Goal: Information Seeking & Learning: Learn about a topic

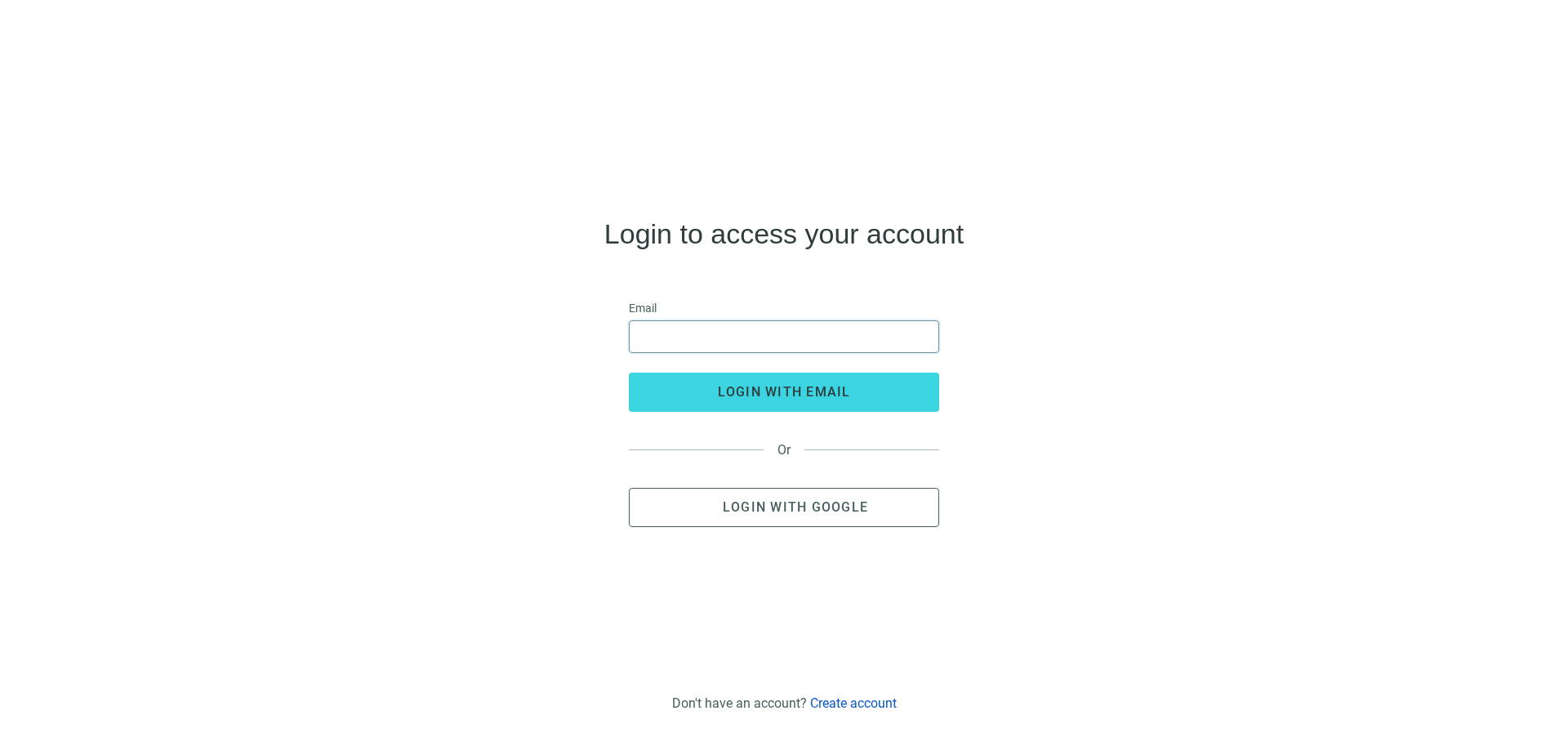
click at [644, 335] on input "email" at bounding box center [784, 337] width 289 height 31
type input "**********"
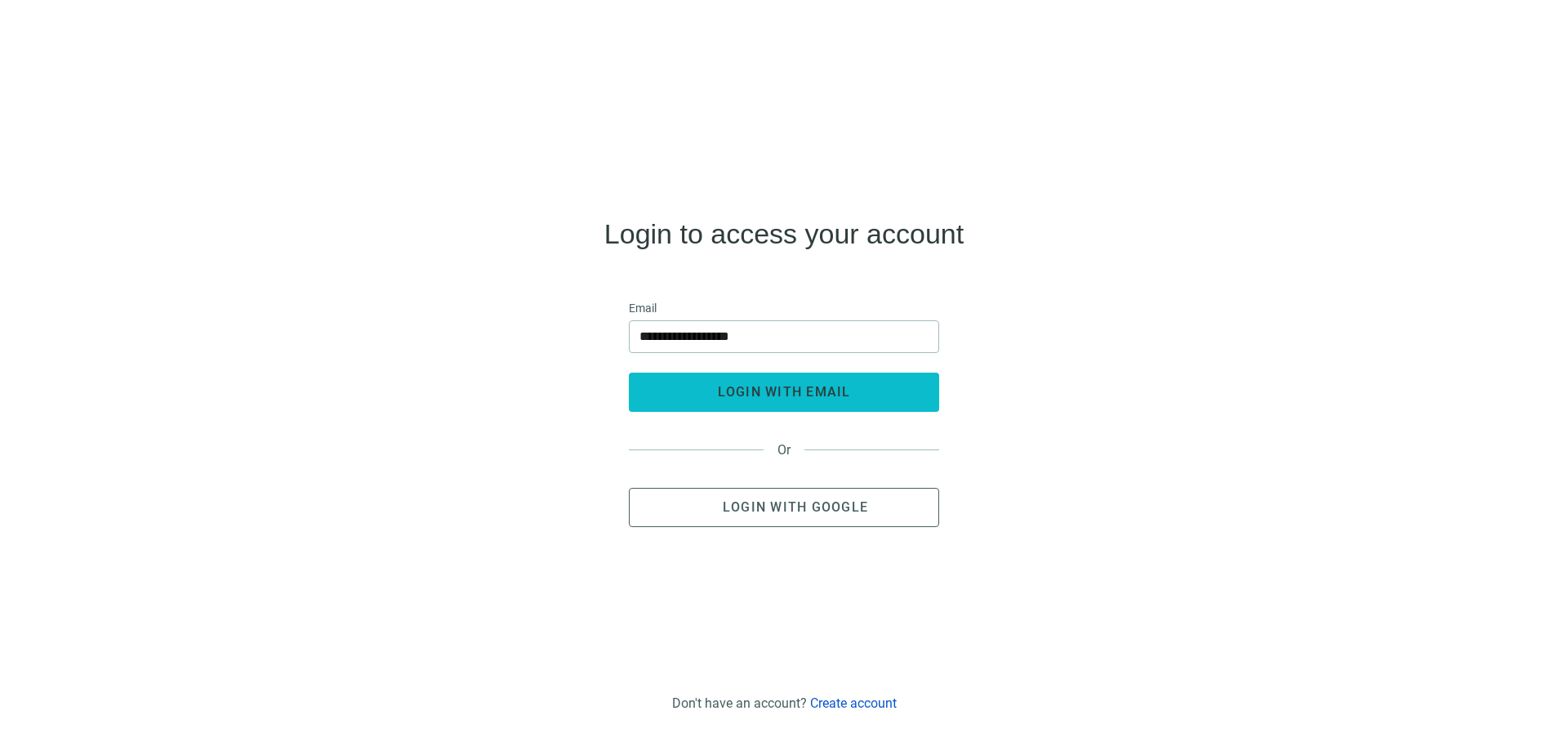
click at [741, 389] on span "login with email" at bounding box center [784, 392] width 133 height 16
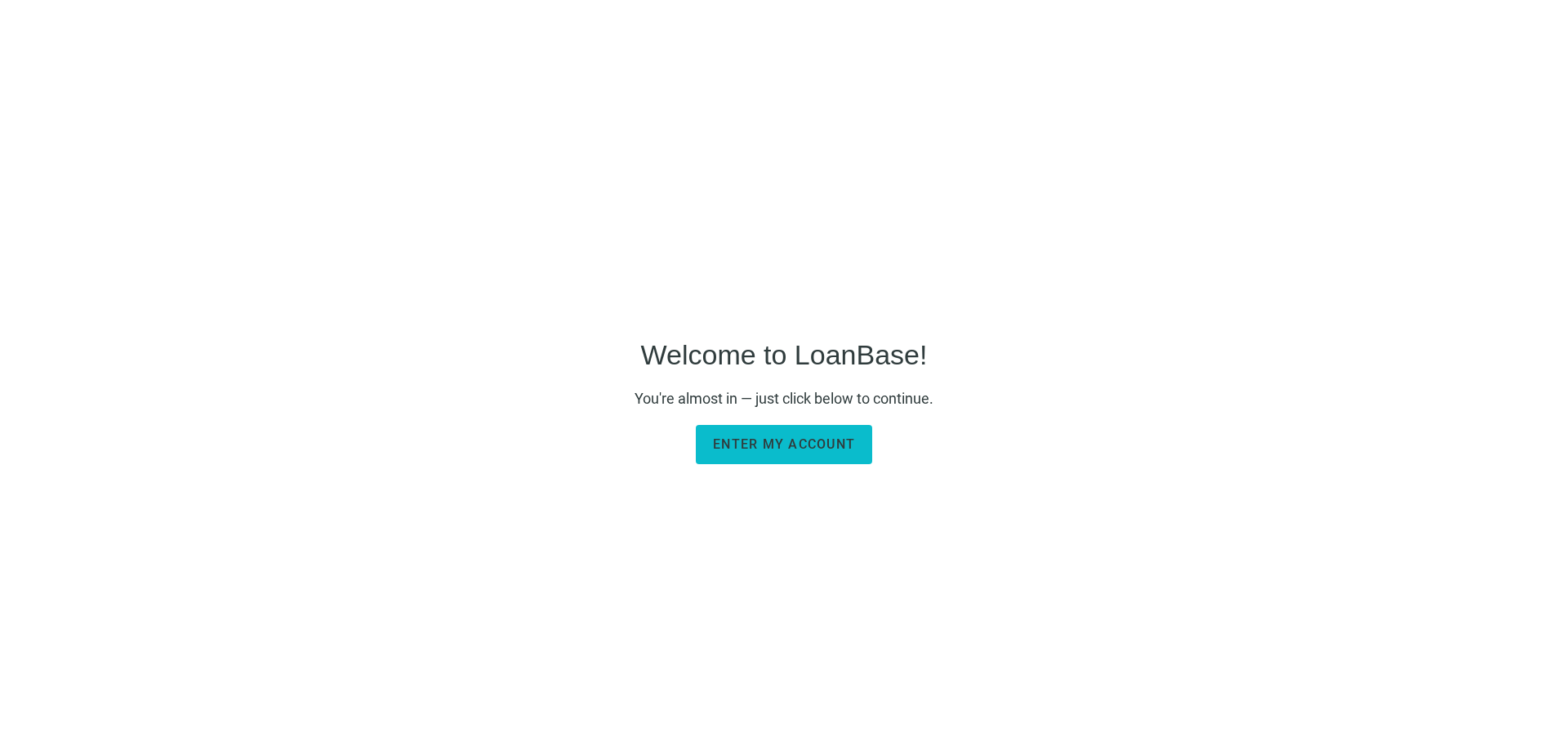
click at [783, 441] on span "Enter my account" at bounding box center [783, 444] width 142 height 16
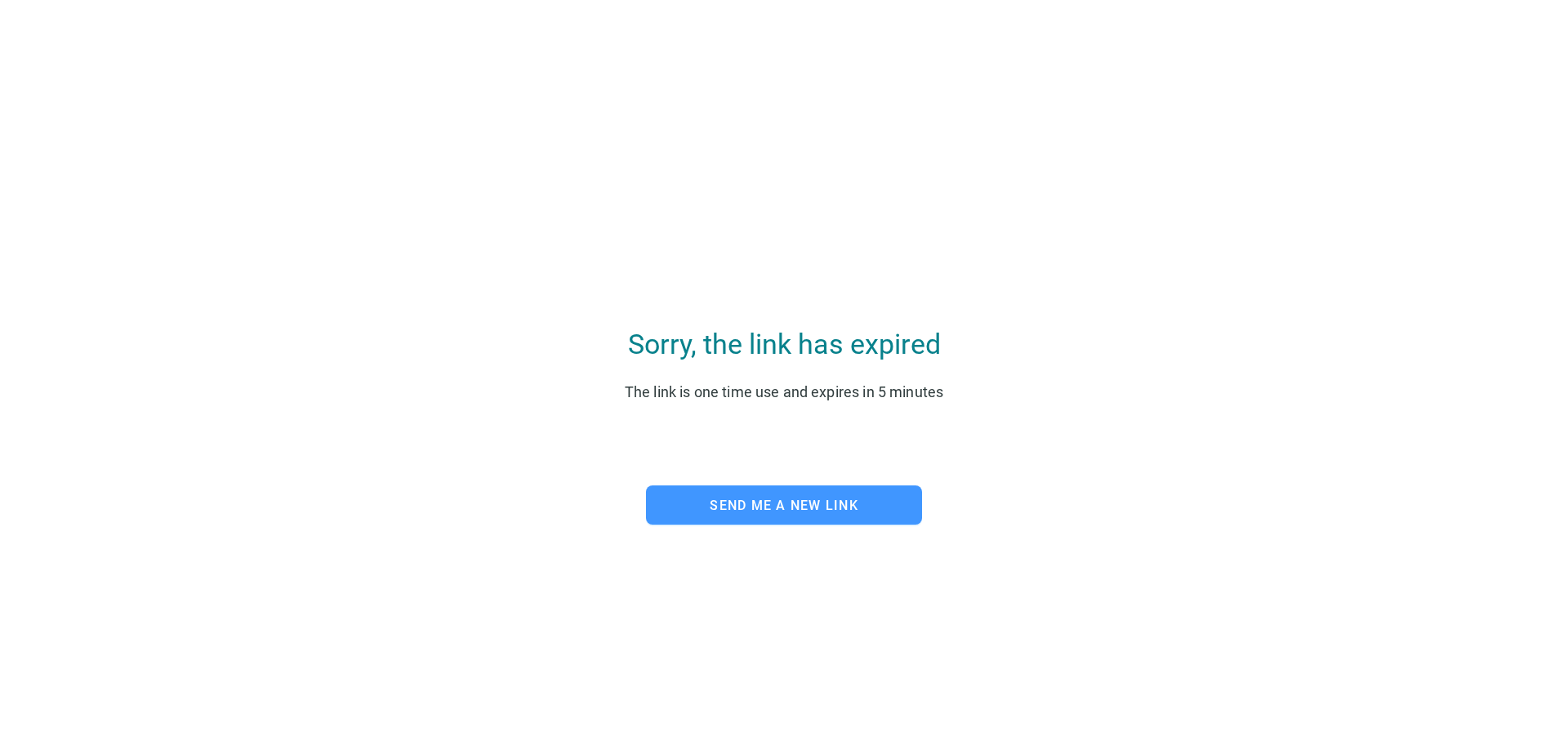
click at [726, 508] on span "Send me a new link" at bounding box center [784, 505] width 149 height 16
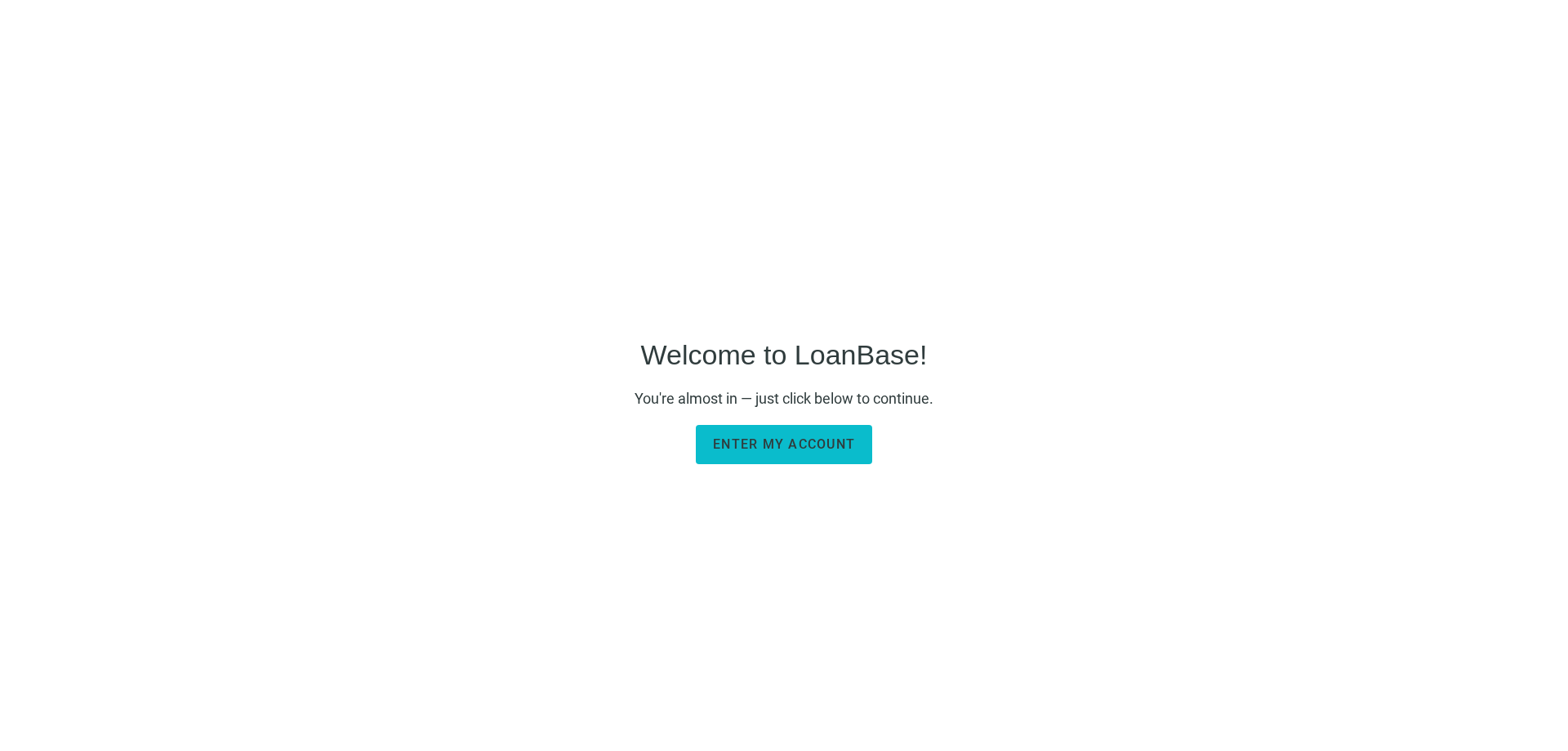
click at [778, 454] on button "Enter my account" at bounding box center [784, 444] width 177 height 39
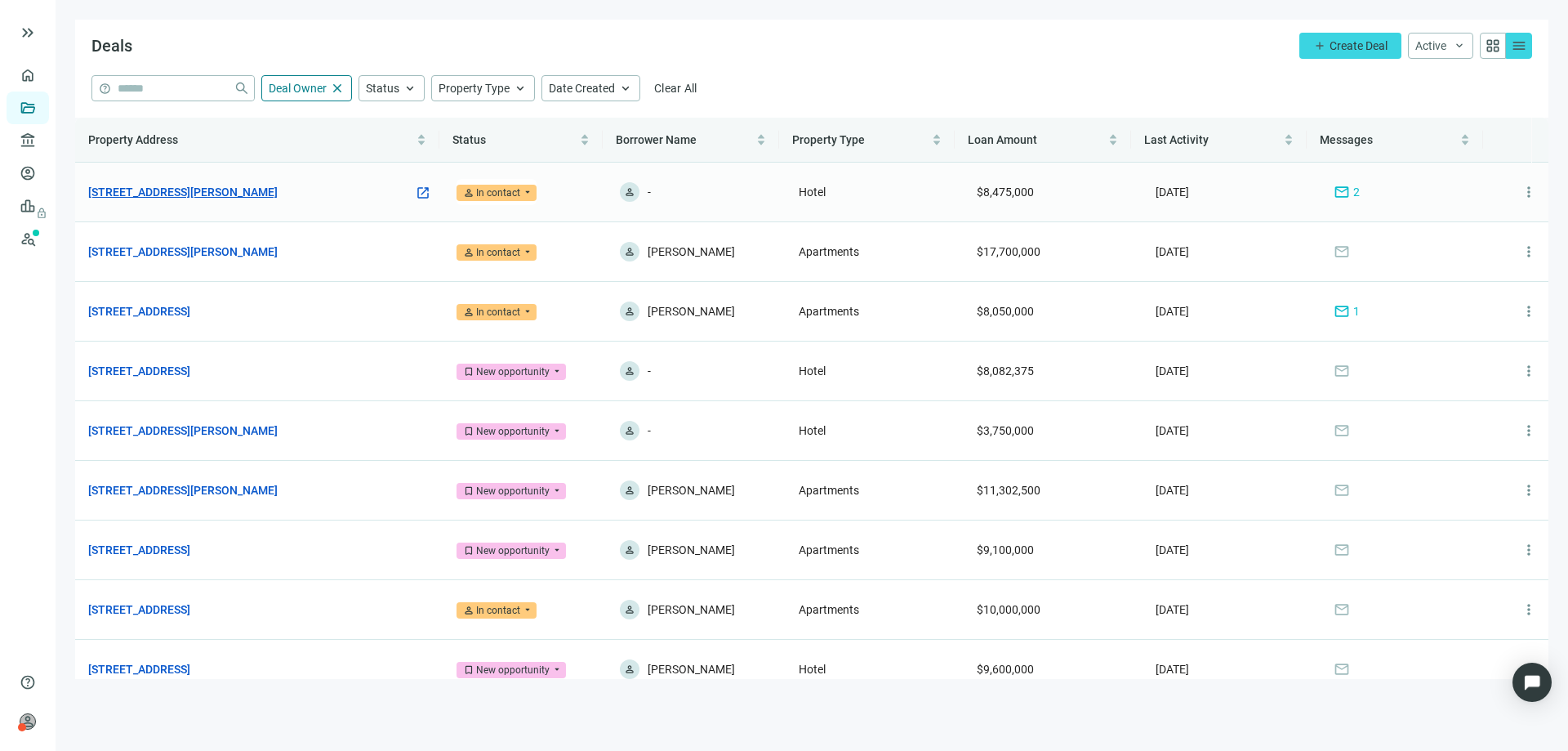
click at [267, 194] on link "561 Chaffee Point Blvd, Jacksonville, FL 32221" at bounding box center [182, 192] width 190 height 18
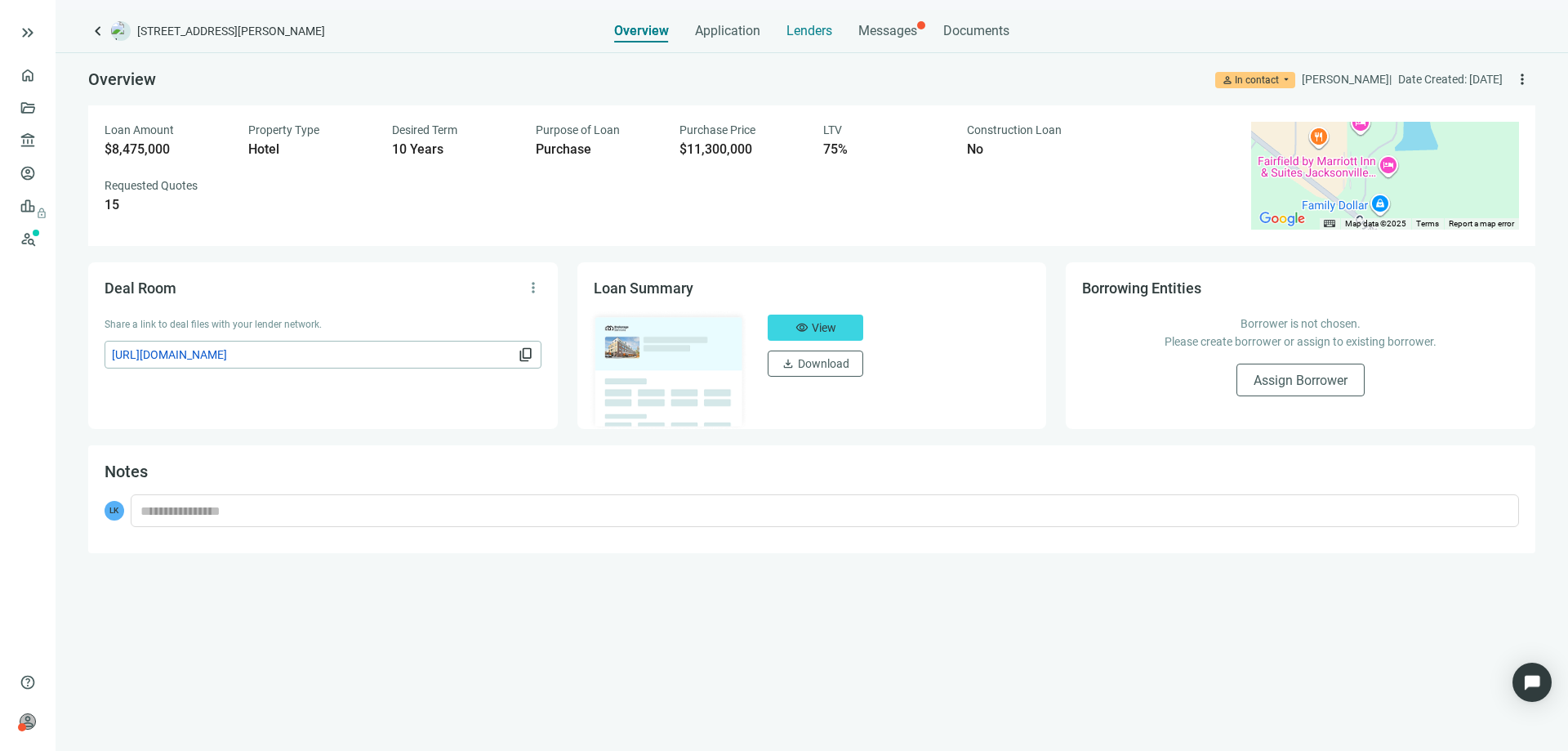
click at [812, 32] on span "Lenders" at bounding box center [808, 31] width 45 height 17
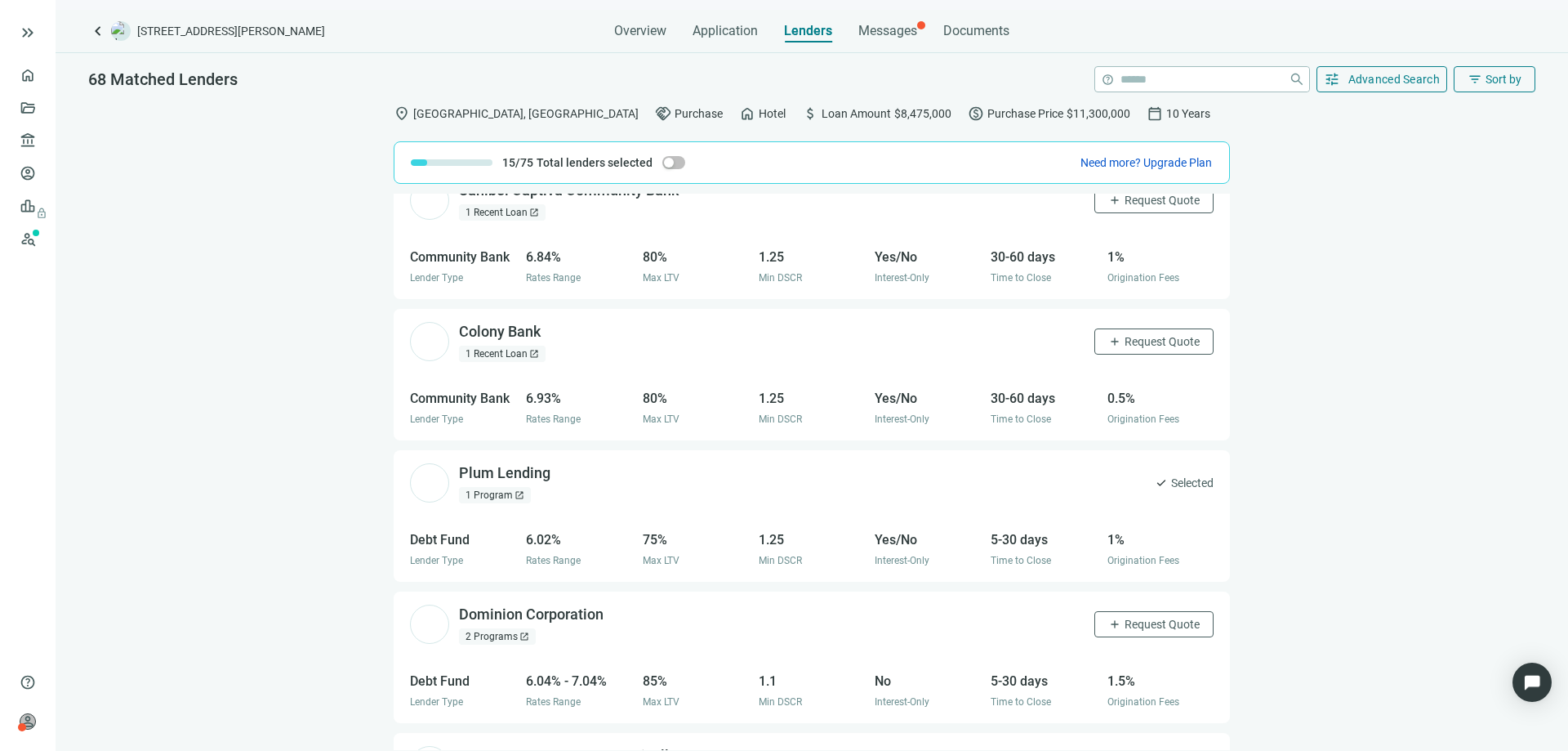
scroll to position [1307, 0]
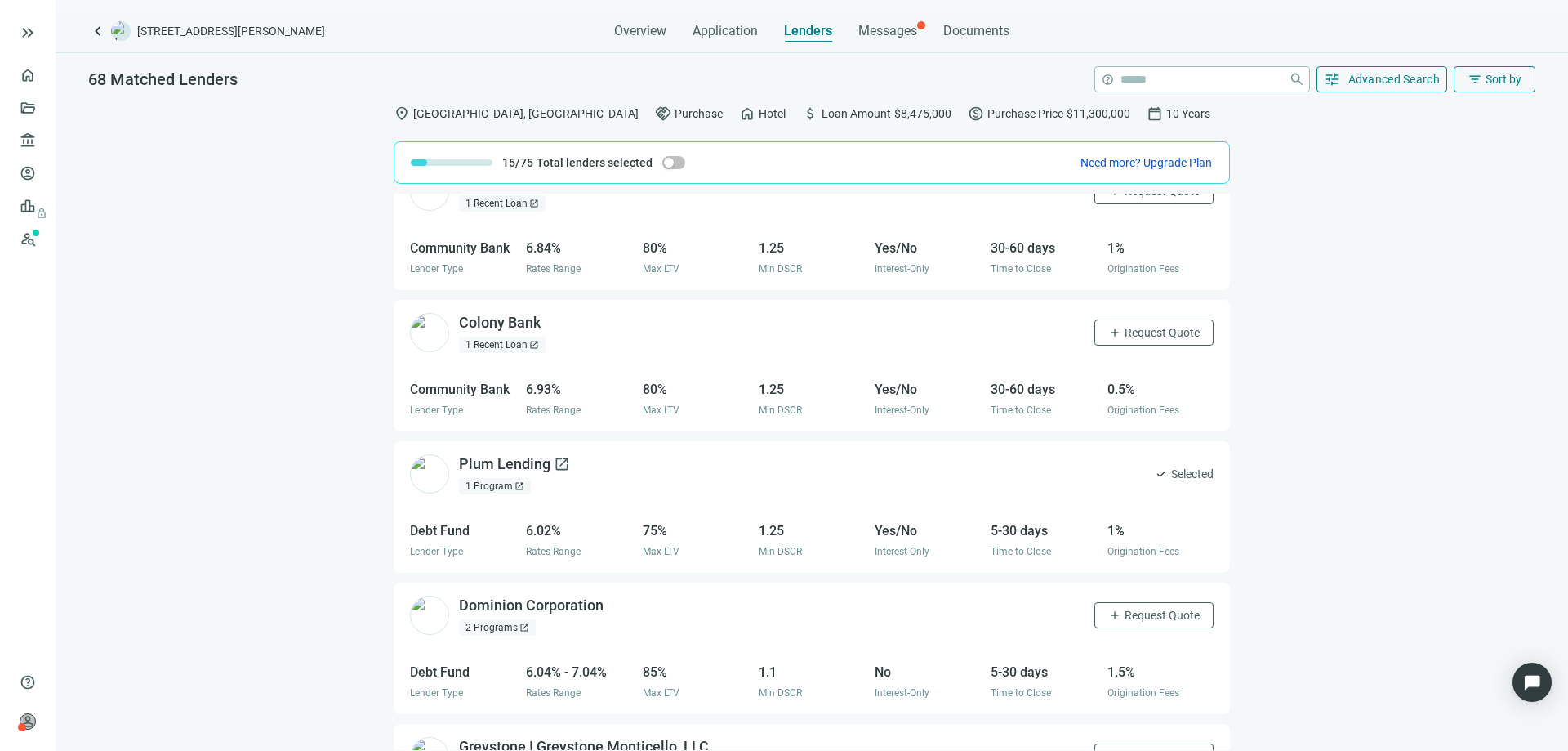
click at [511, 470] on div "Plum Lending open_in_new" at bounding box center [515, 464] width 111 height 20
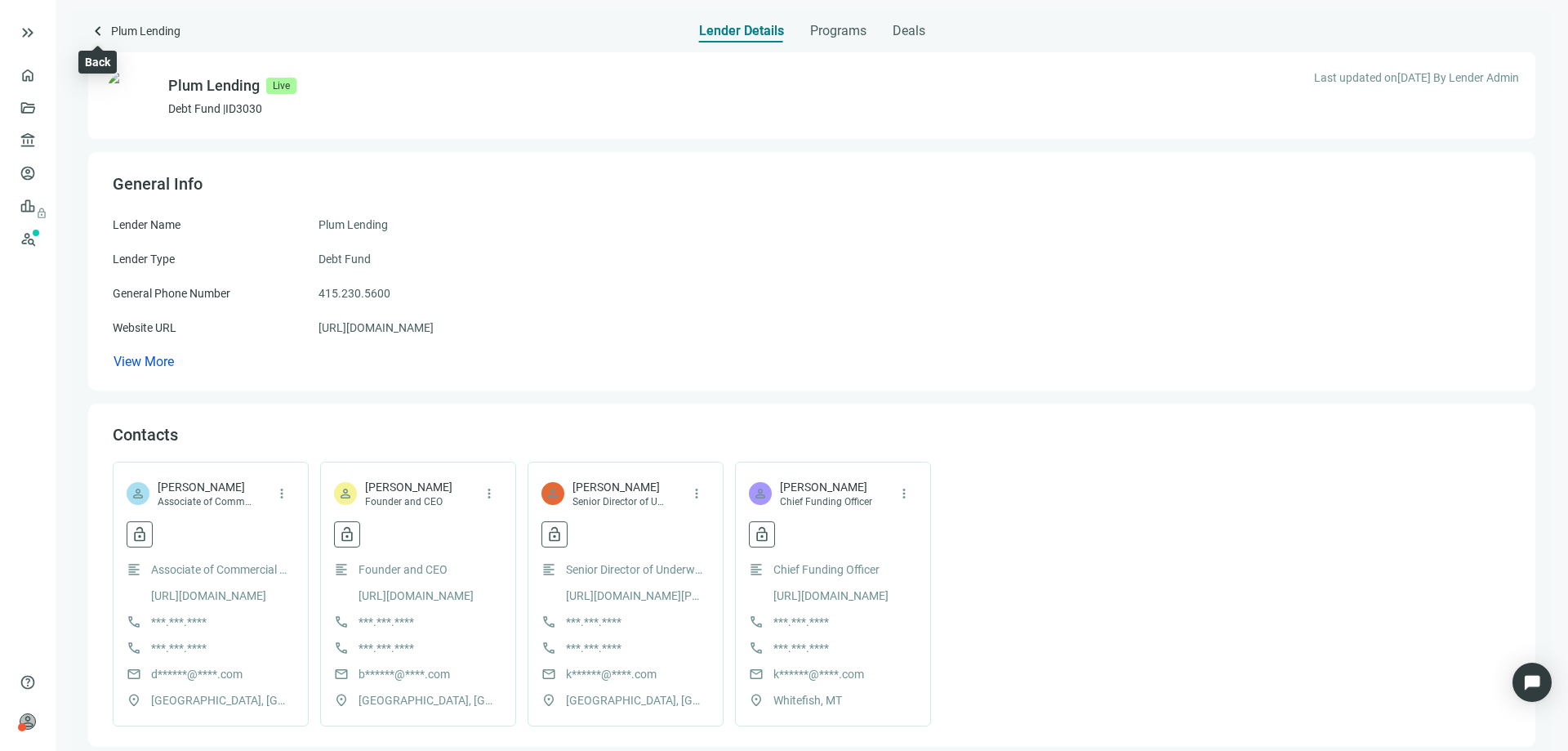
click at [98, 31] on span "keyboard_arrow_left" at bounding box center [97, 31] width 19 height 19
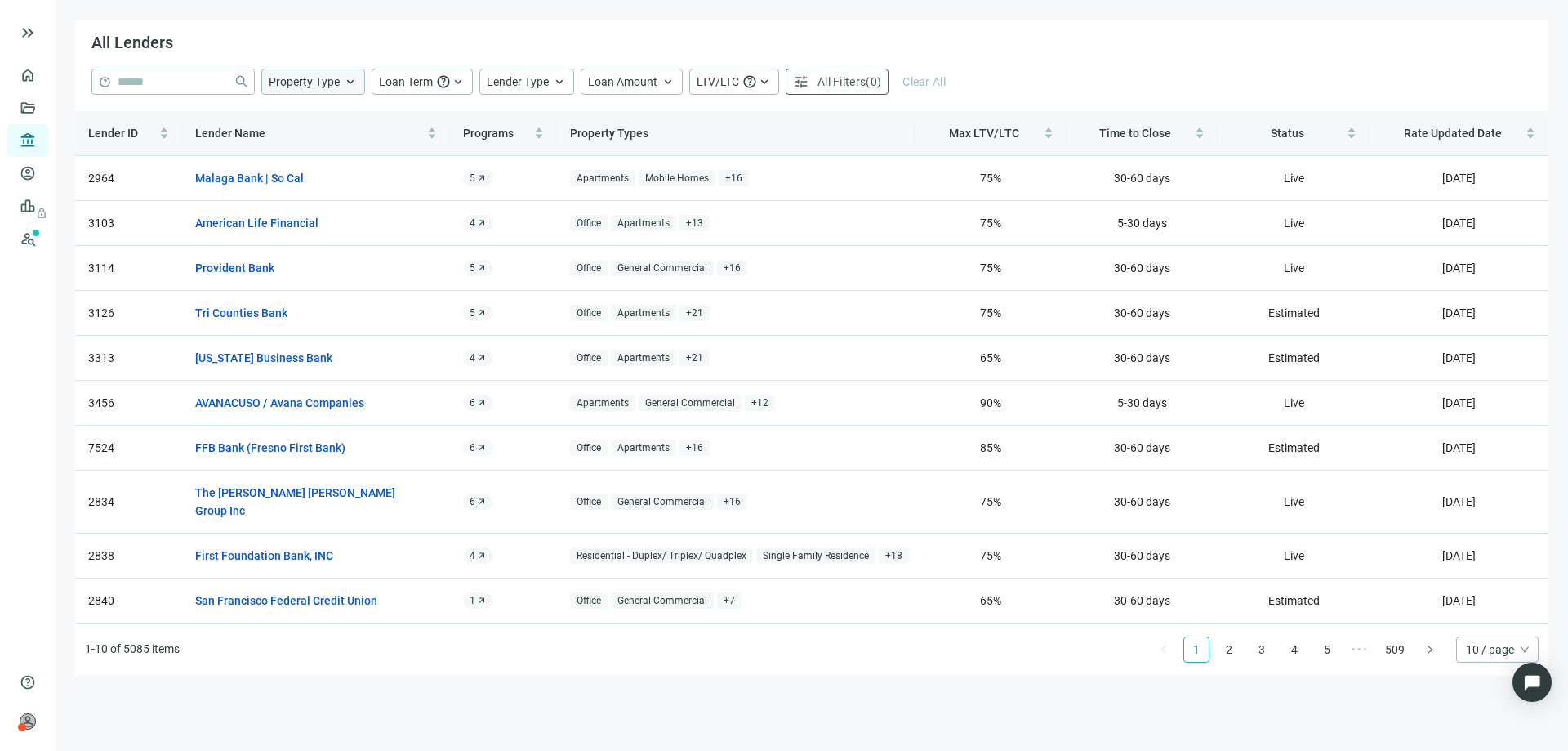
click at [319, 86] on span "Property Type" at bounding box center [304, 81] width 71 height 13
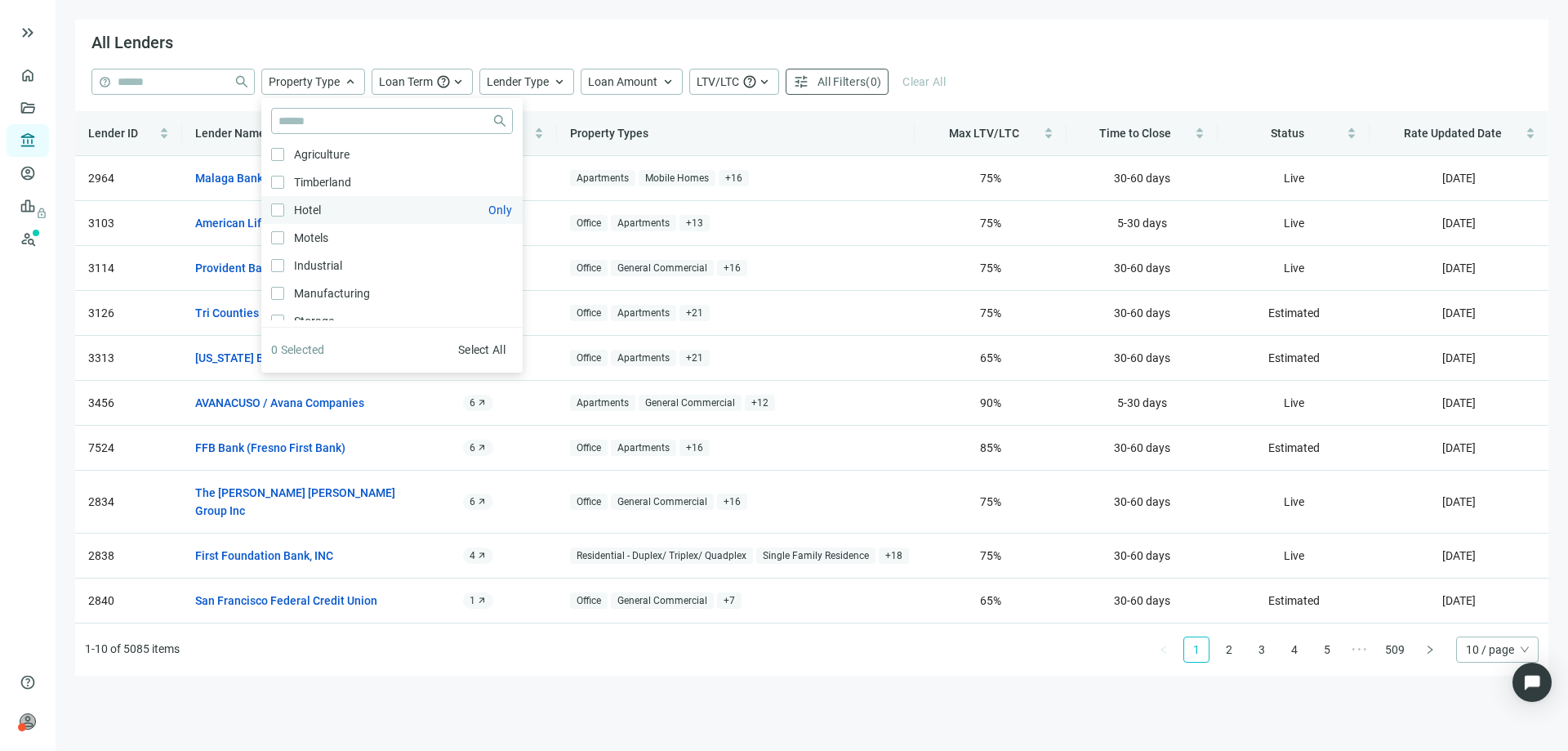
click at [270, 206] on label "Hotel Only" at bounding box center [392, 210] width 261 height 28
click at [277, 229] on label "Motels Only" at bounding box center [392, 238] width 261 height 28
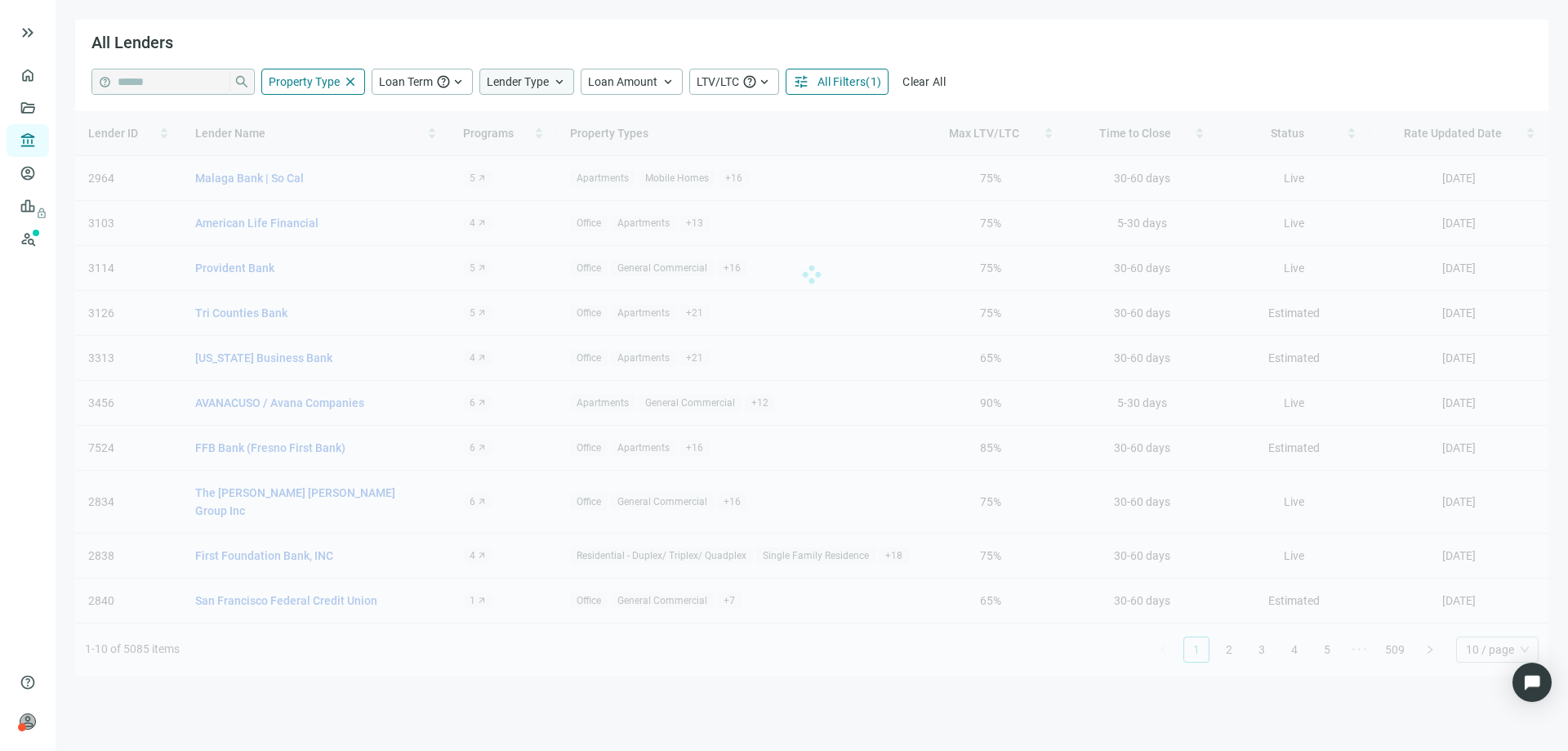
click at [554, 84] on span "keyboard_arrow_up" at bounding box center [559, 81] width 15 height 15
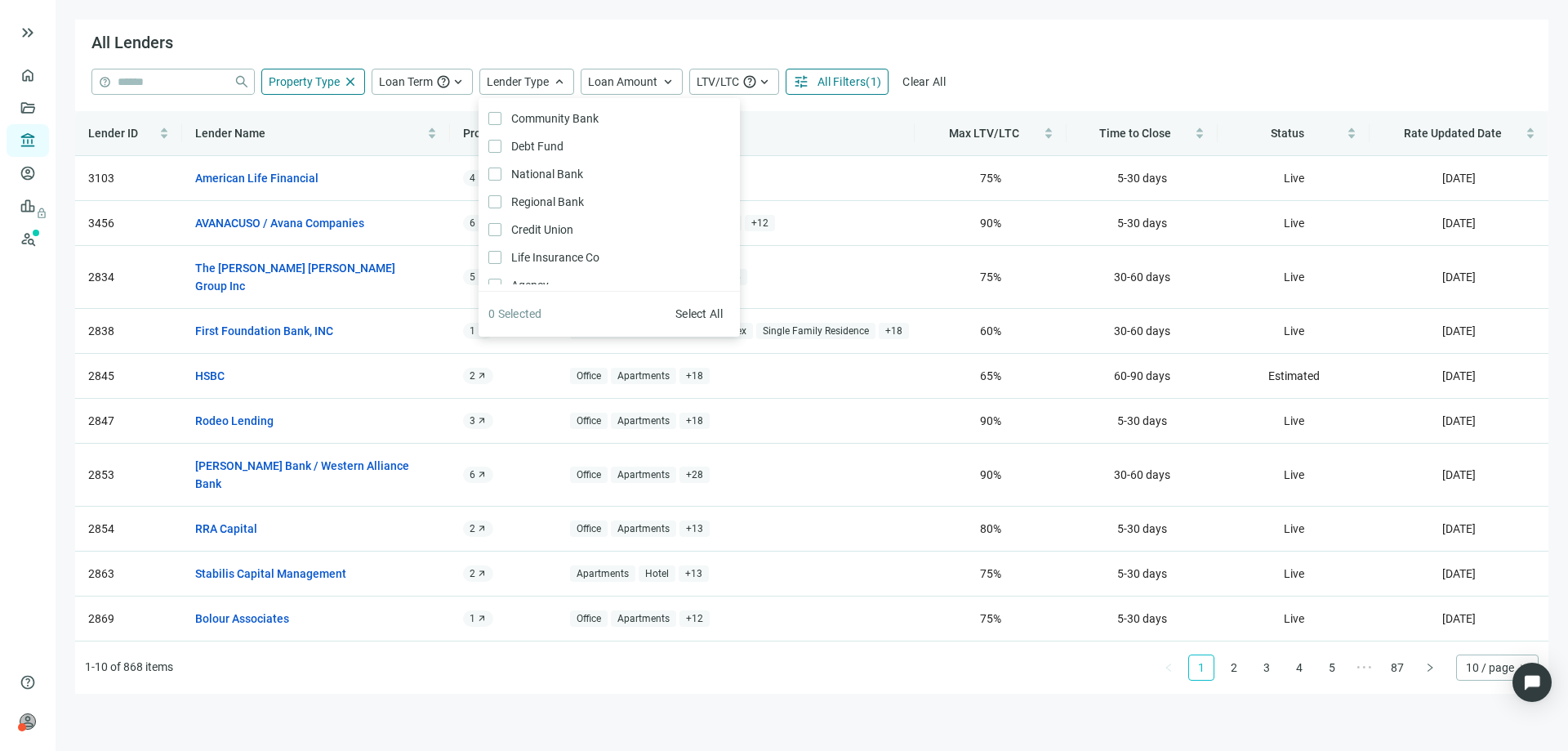
click at [793, 123] on th "Property Types" at bounding box center [735, 133] width 356 height 45
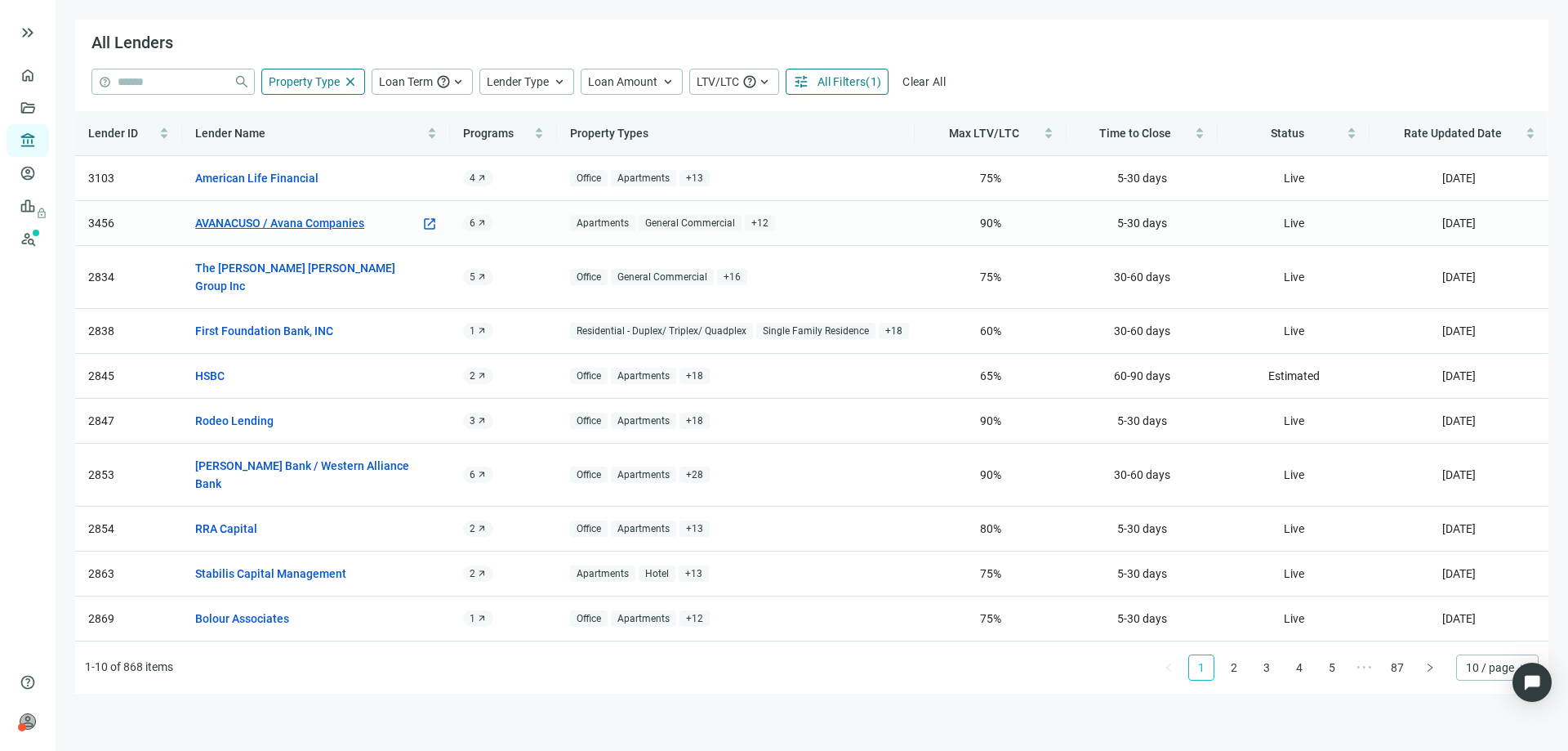
click at [292, 224] on link "AVANACUSO / Avana Companies" at bounding box center [280, 222] width 169 height 18
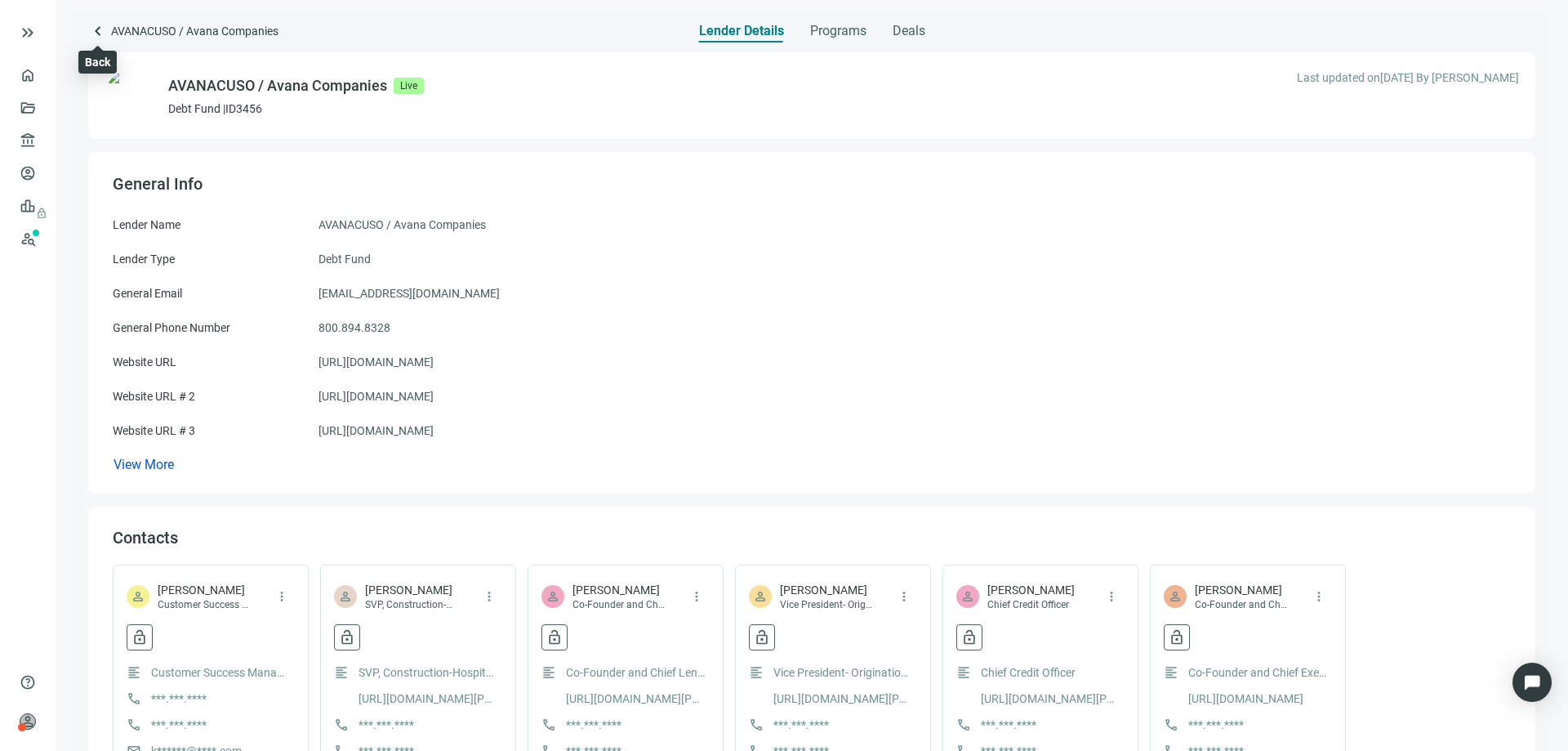
click at [97, 31] on span "keyboard_arrow_left" at bounding box center [97, 31] width 19 height 19
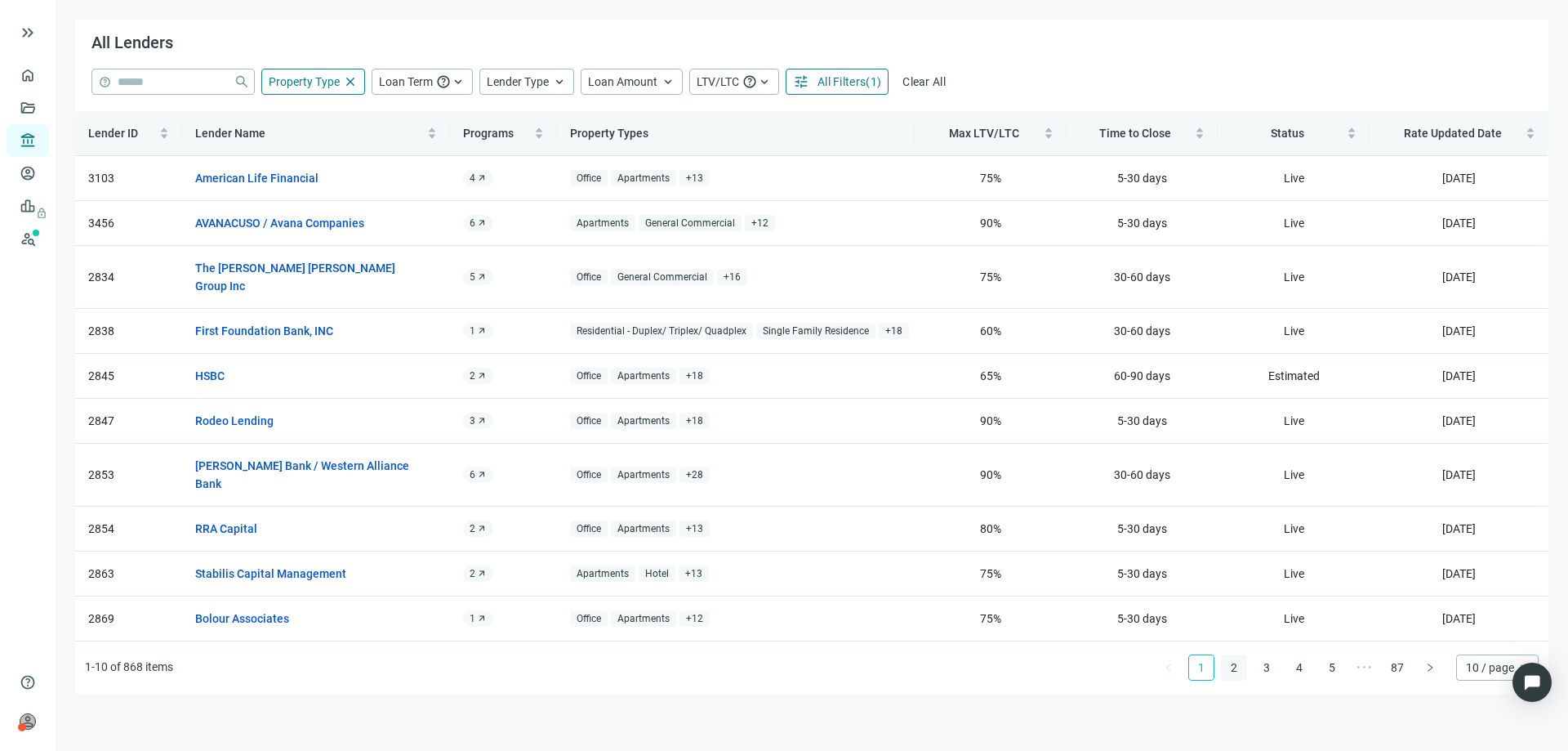
click at [1235, 655] on link "2" at bounding box center [1234, 667] width 24 height 24
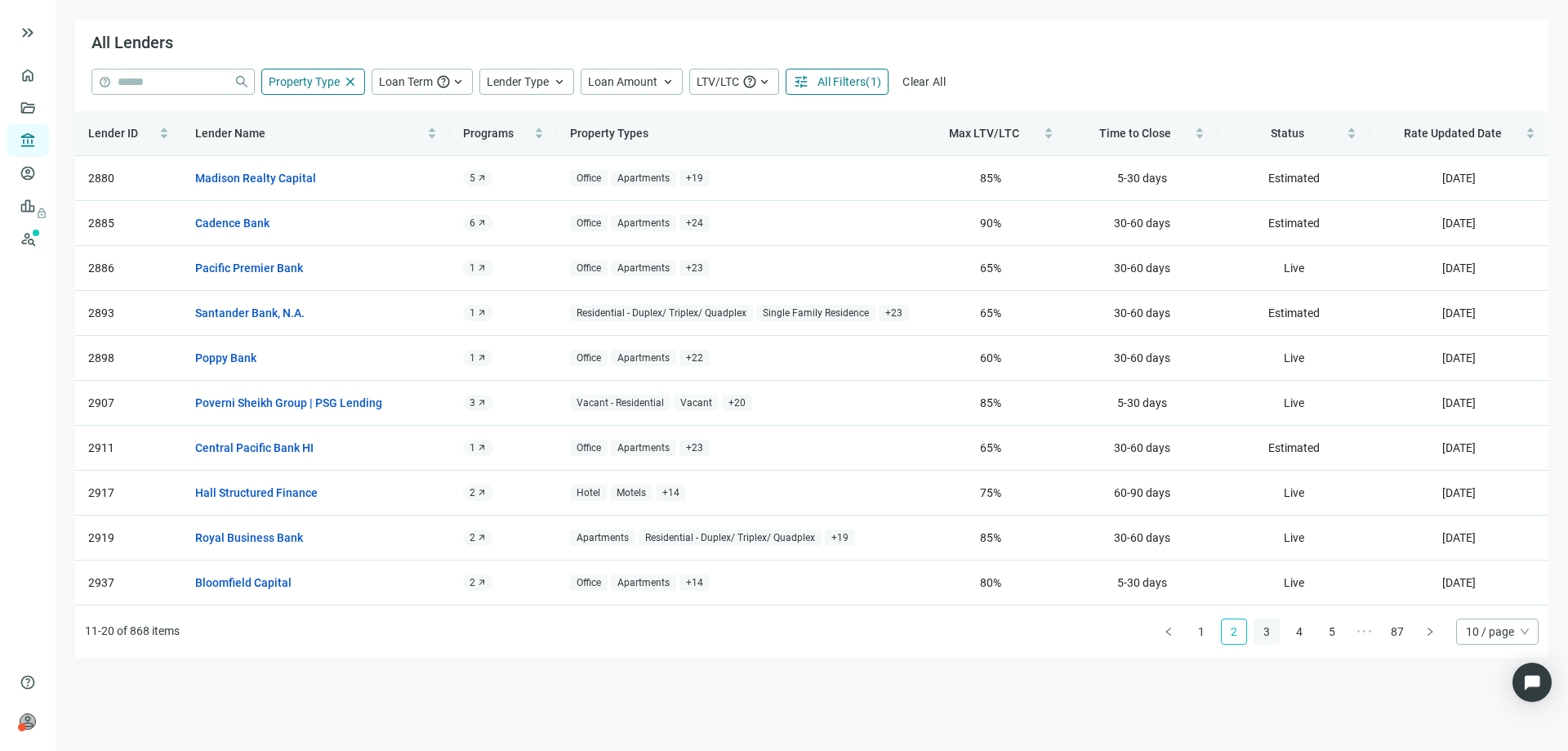
click at [1268, 635] on link "3" at bounding box center [1266, 632] width 24 height 24
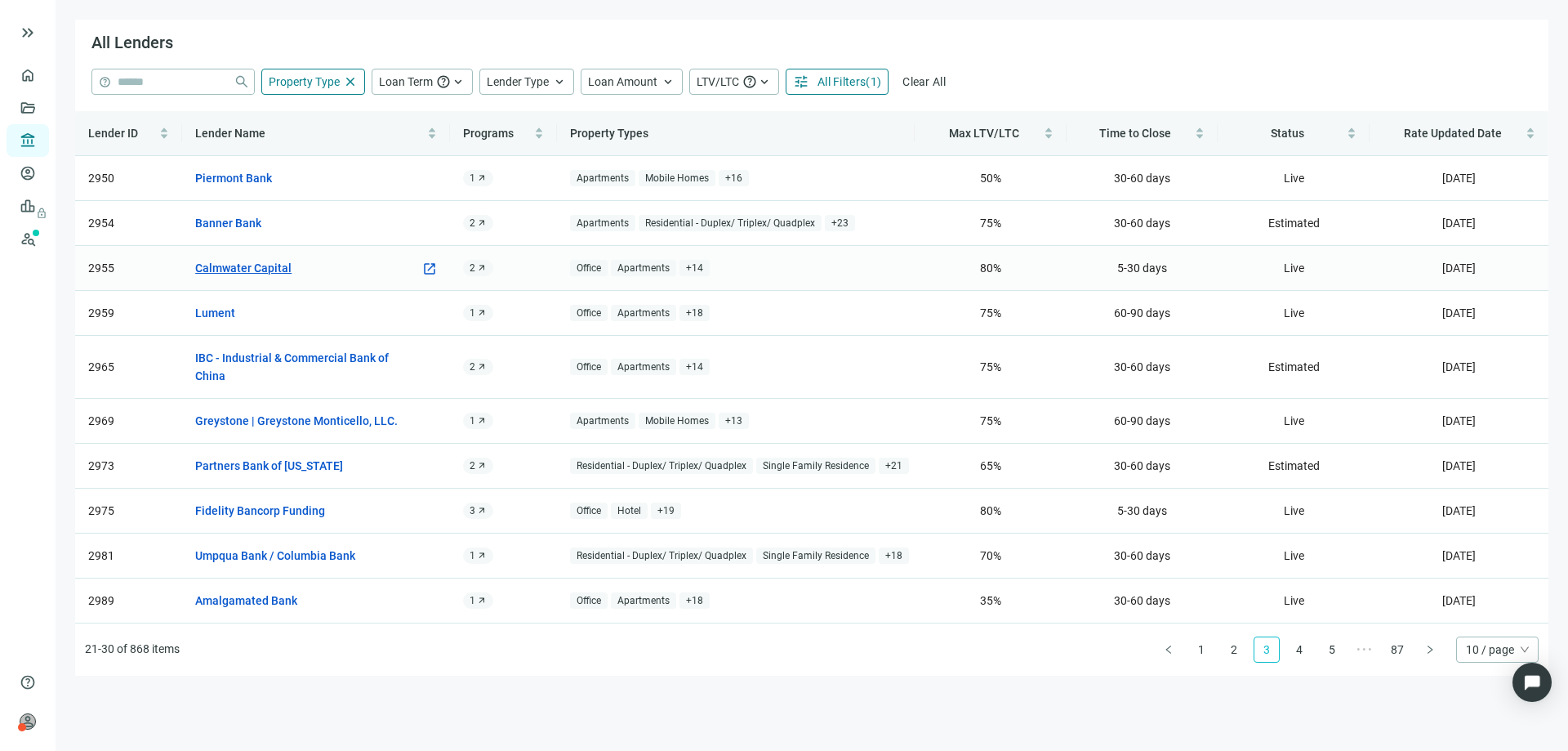
click at [255, 271] on link "Calmwater Capital" at bounding box center [243, 268] width 96 height 18
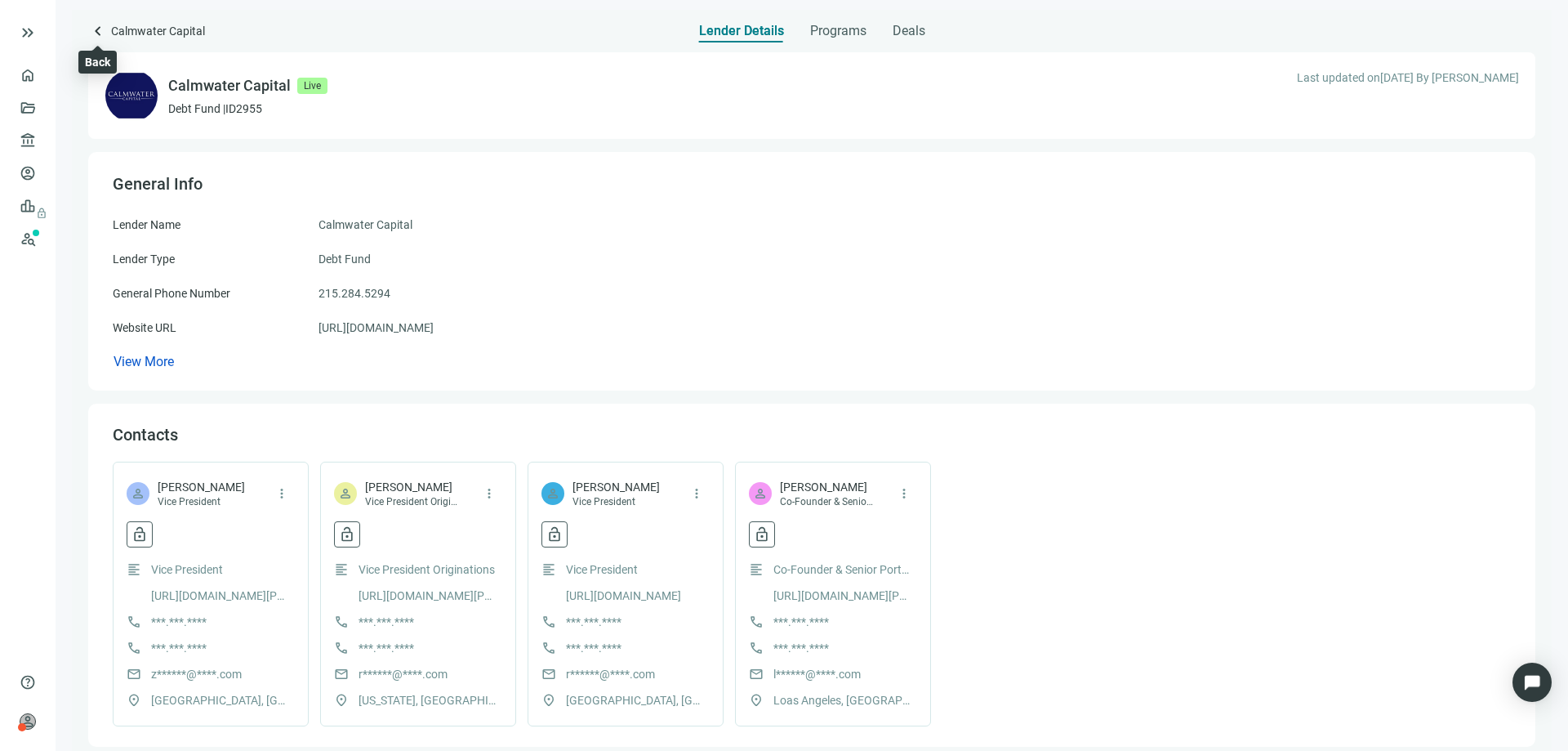
click at [101, 35] on span "keyboard_arrow_left" at bounding box center [97, 31] width 19 height 19
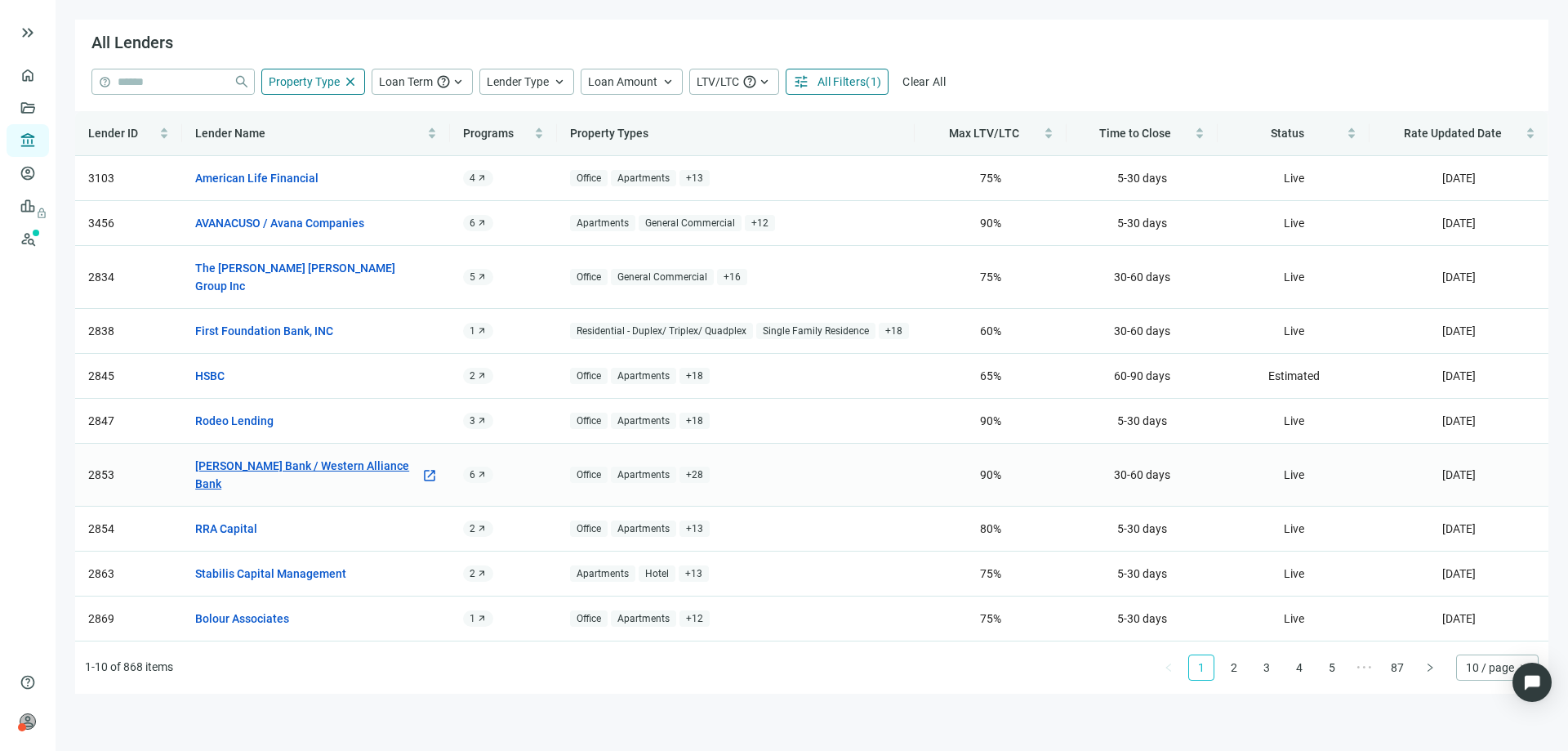
click at [338, 457] on link "Torrey Pines Bank / Western Alliance Bank" at bounding box center [307, 474] width 225 height 36
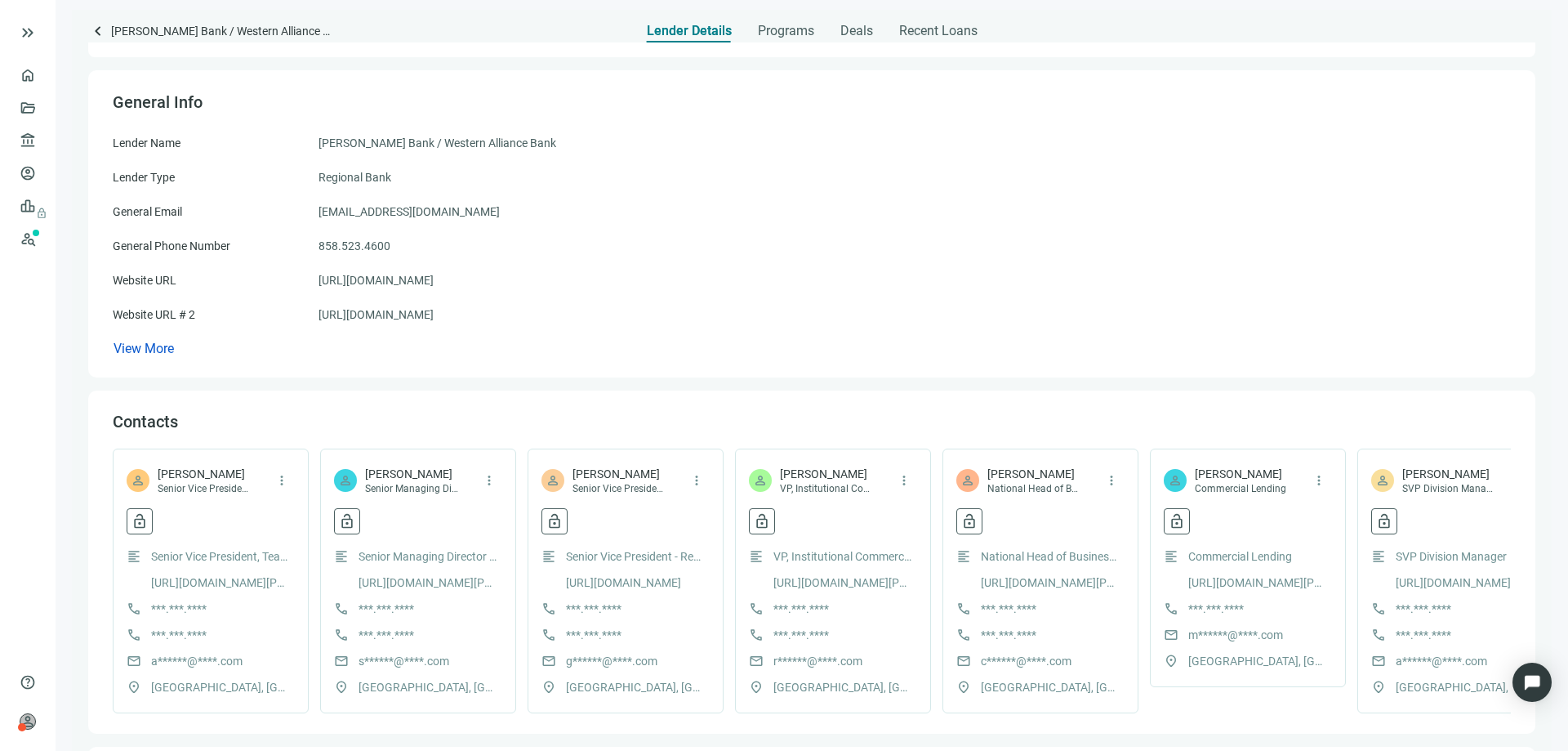
scroll to position [163, 0]
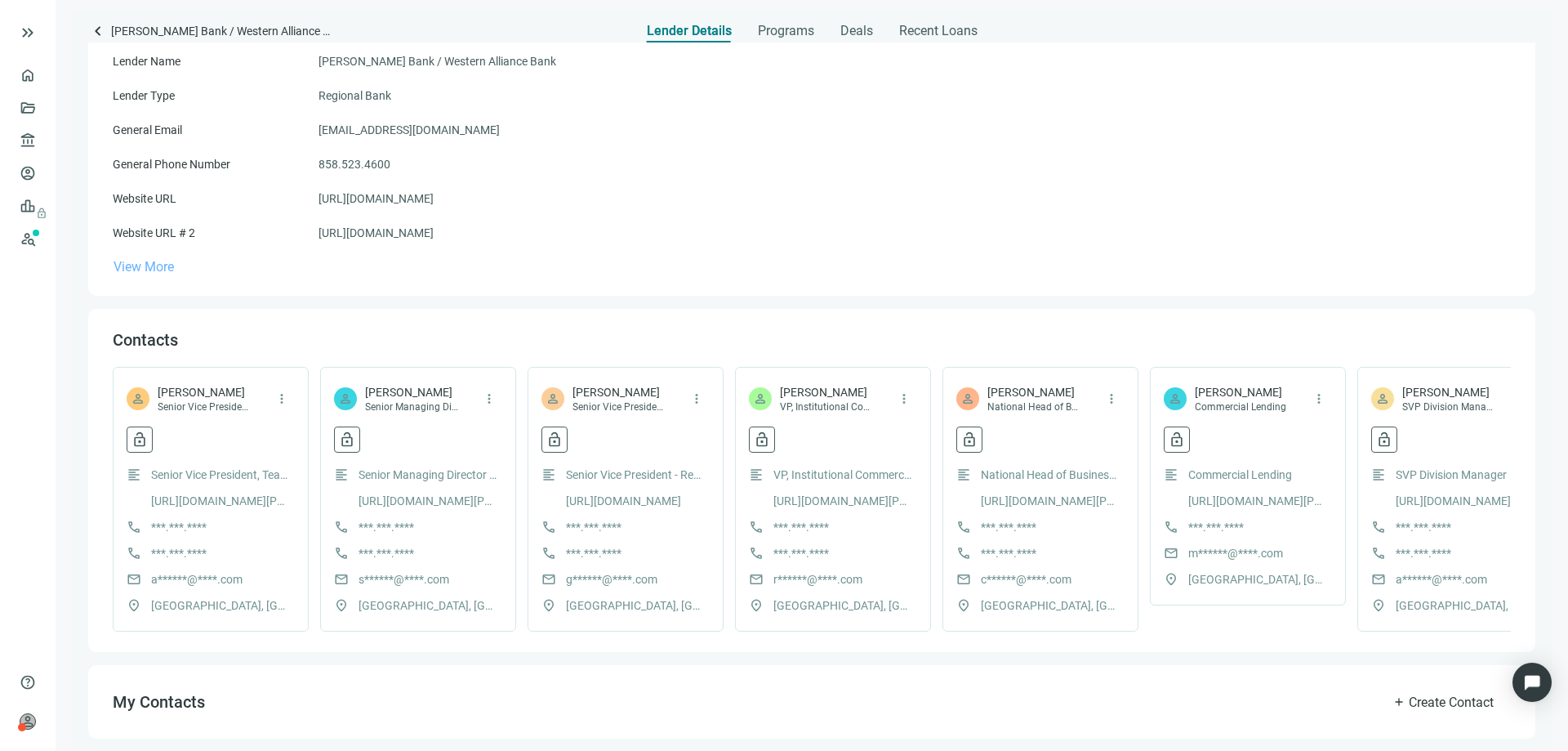
click at [141, 269] on span "View More" at bounding box center [143, 267] width 60 height 16
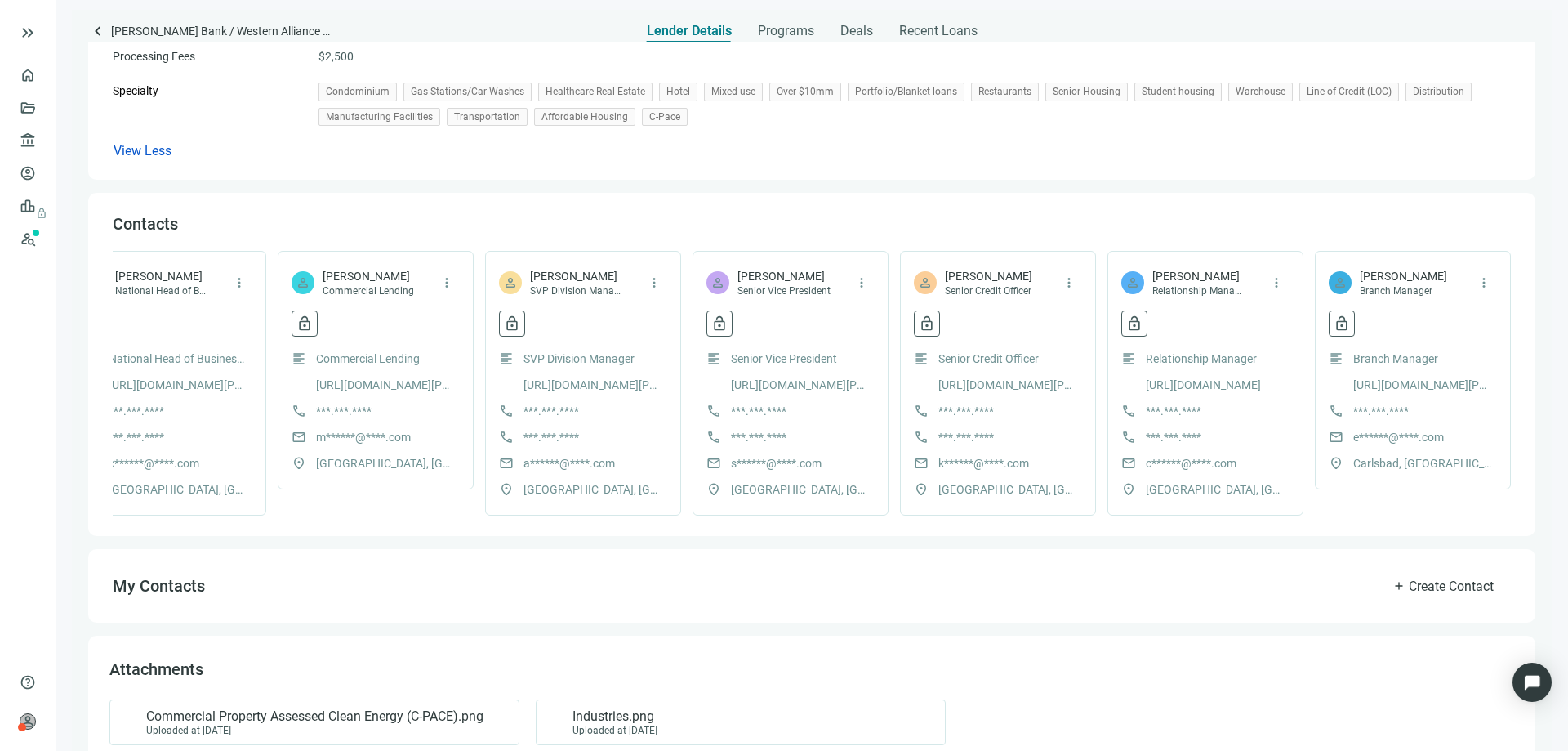
scroll to position [0, 889]
click at [101, 31] on span "keyboard_arrow_left" at bounding box center [97, 31] width 19 height 19
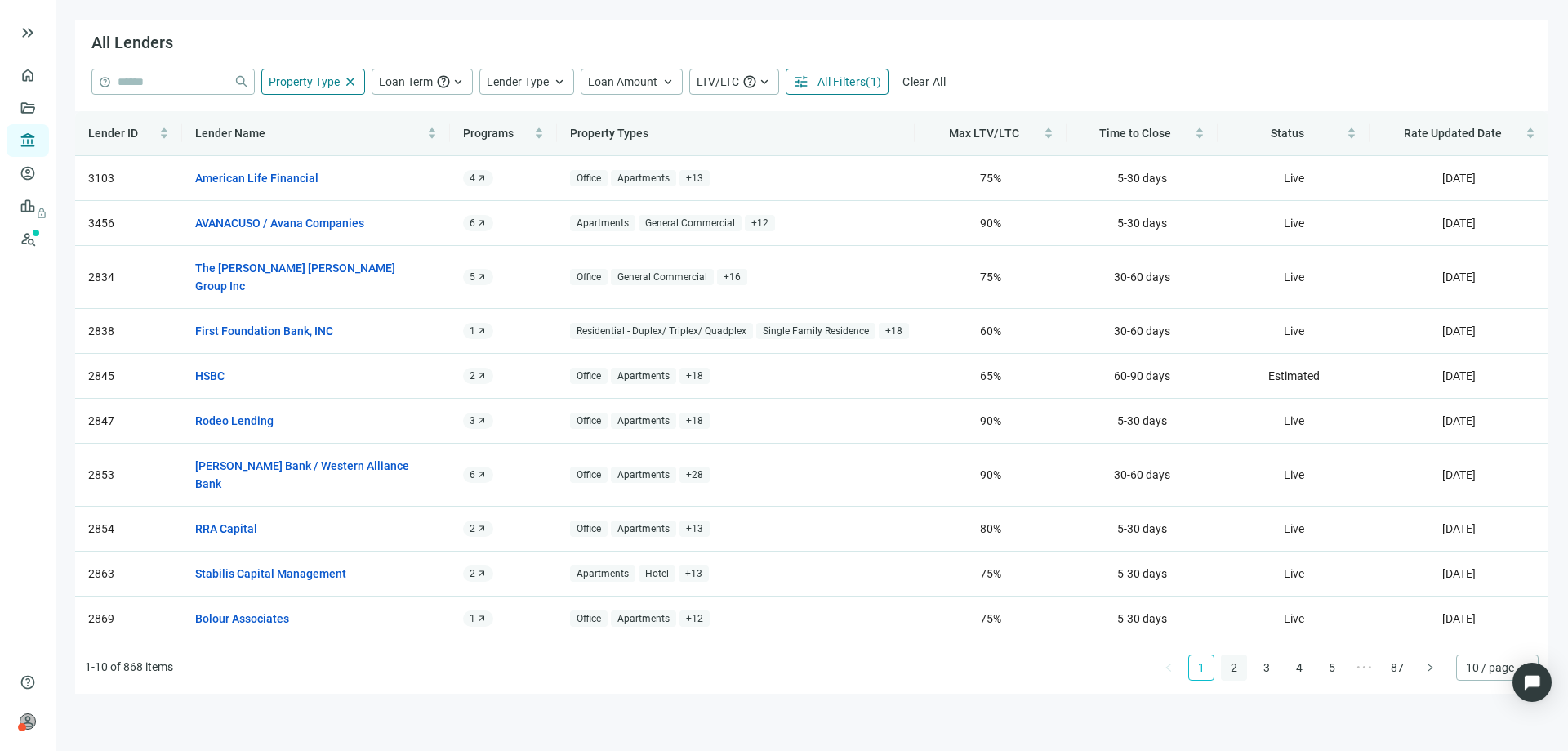
click at [1233, 655] on link "2" at bounding box center [1234, 667] width 24 height 24
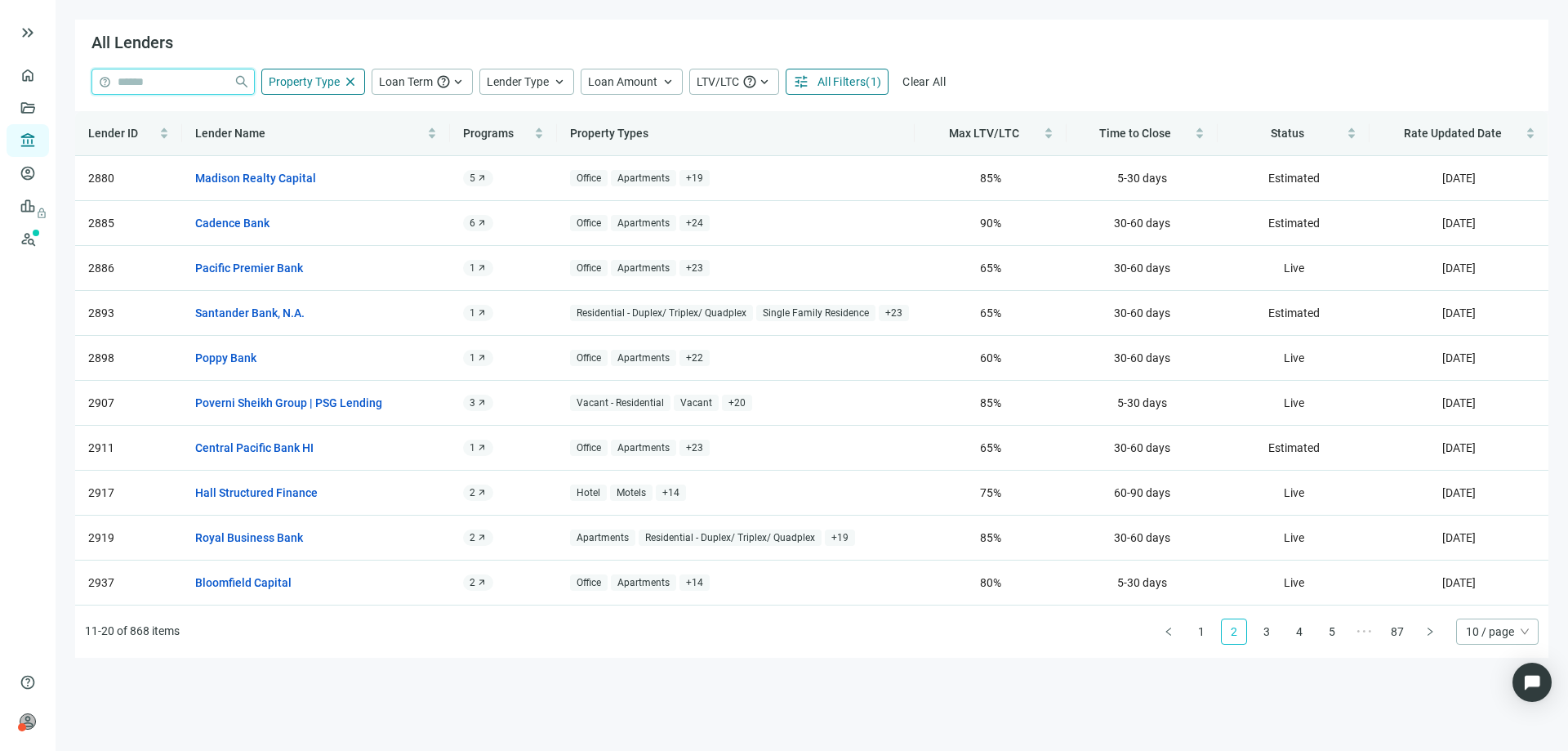
click at [125, 84] on input "search" at bounding box center [172, 81] width 109 height 24
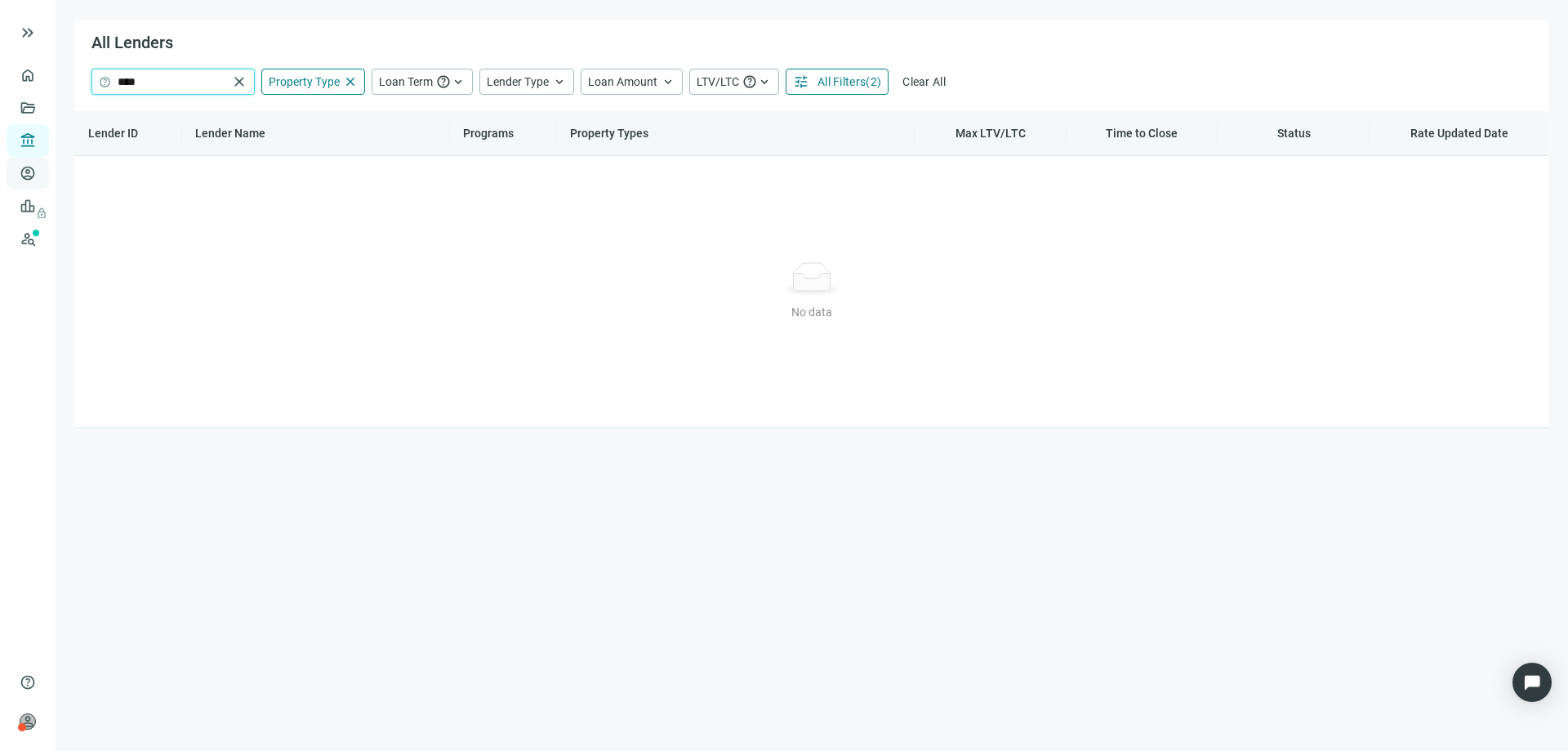
type input "****"
drag, startPoint x: 177, startPoint y: 83, endPoint x: 7, endPoint y: 95, distance: 170.4
click at [20, 94] on div "keyboard_double_arrow_right home Overview folder_open Deals account_balance Len…" at bounding box center [784, 375] width 1568 height 751
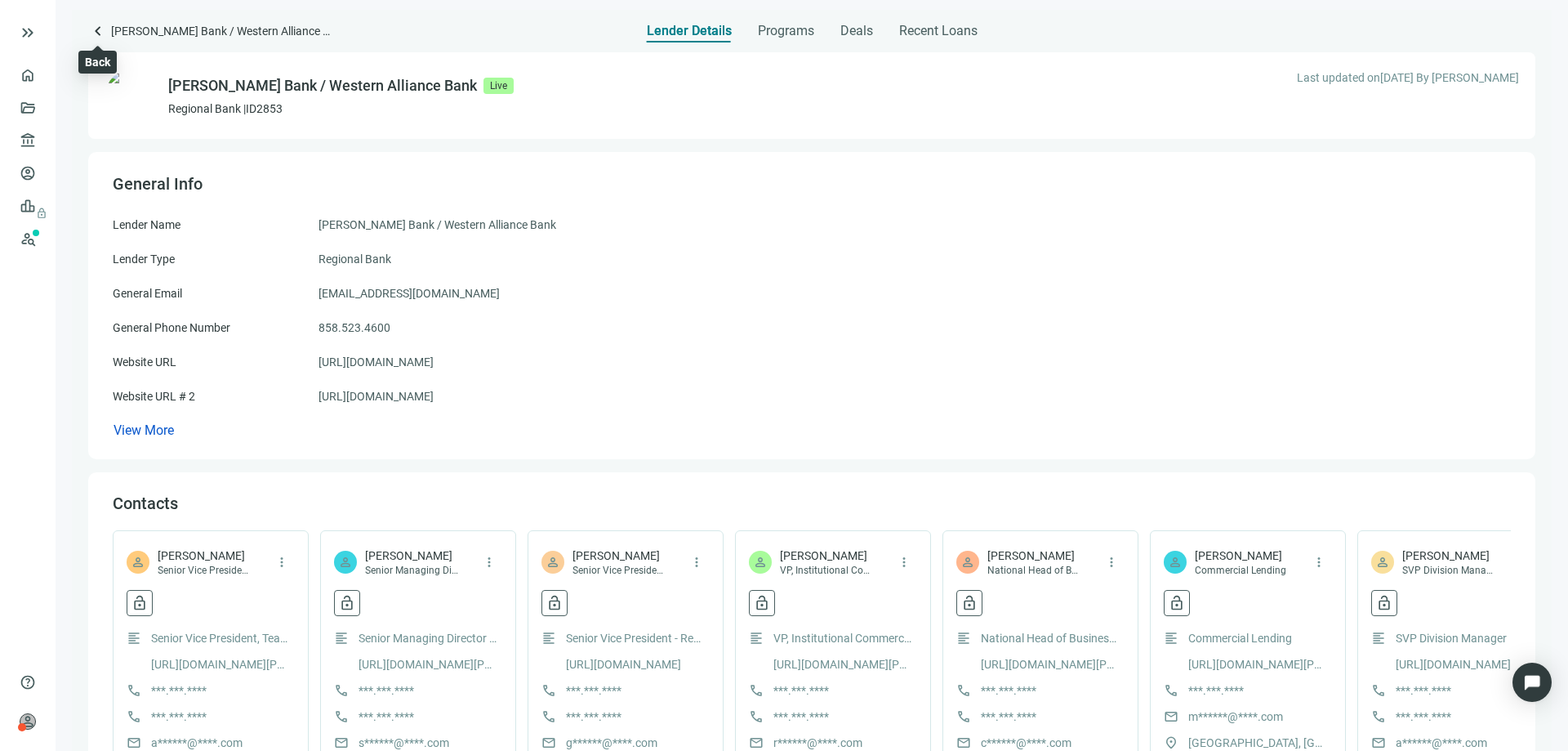
click at [94, 31] on span "keyboard_arrow_left" at bounding box center [97, 31] width 19 height 19
click at [93, 31] on span "keyboard_arrow_left" at bounding box center [97, 31] width 19 height 19
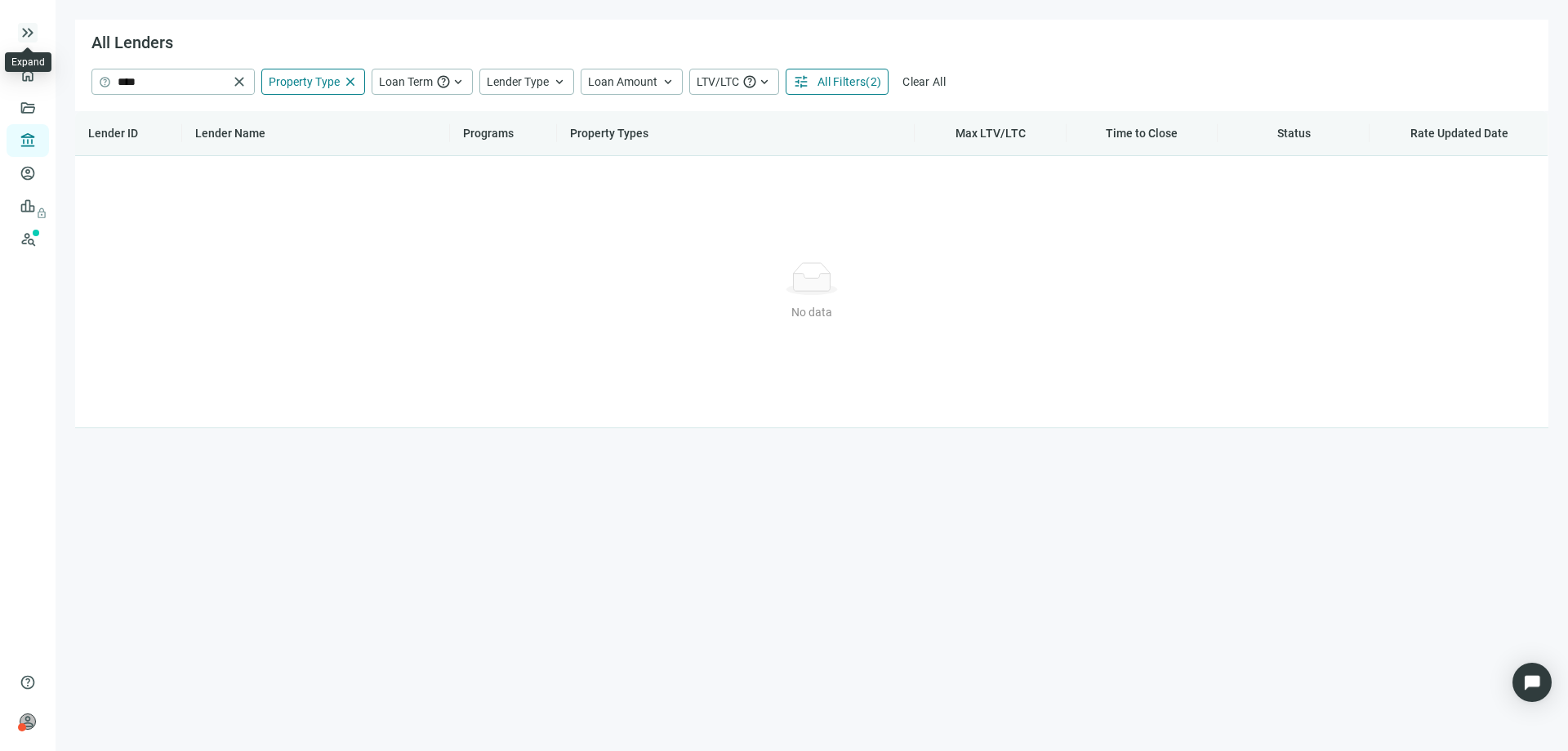
click at [25, 31] on span "keyboard_double_arrow_right" at bounding box center [27, 32] width 19 height 19
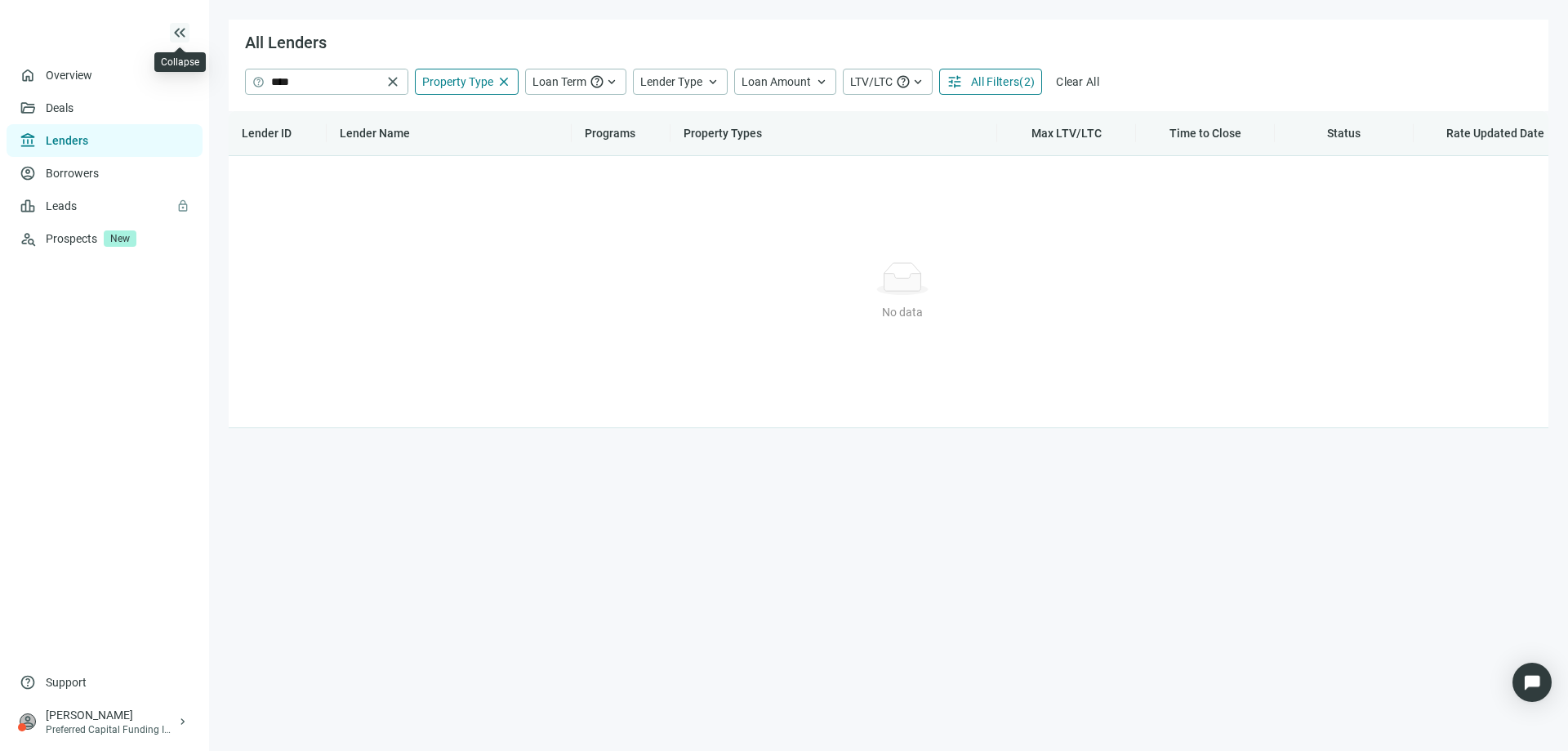
click at [176, 31] on span "keyboard_double_arrow_left" at bounding box center [179, 32] width 19 height 19
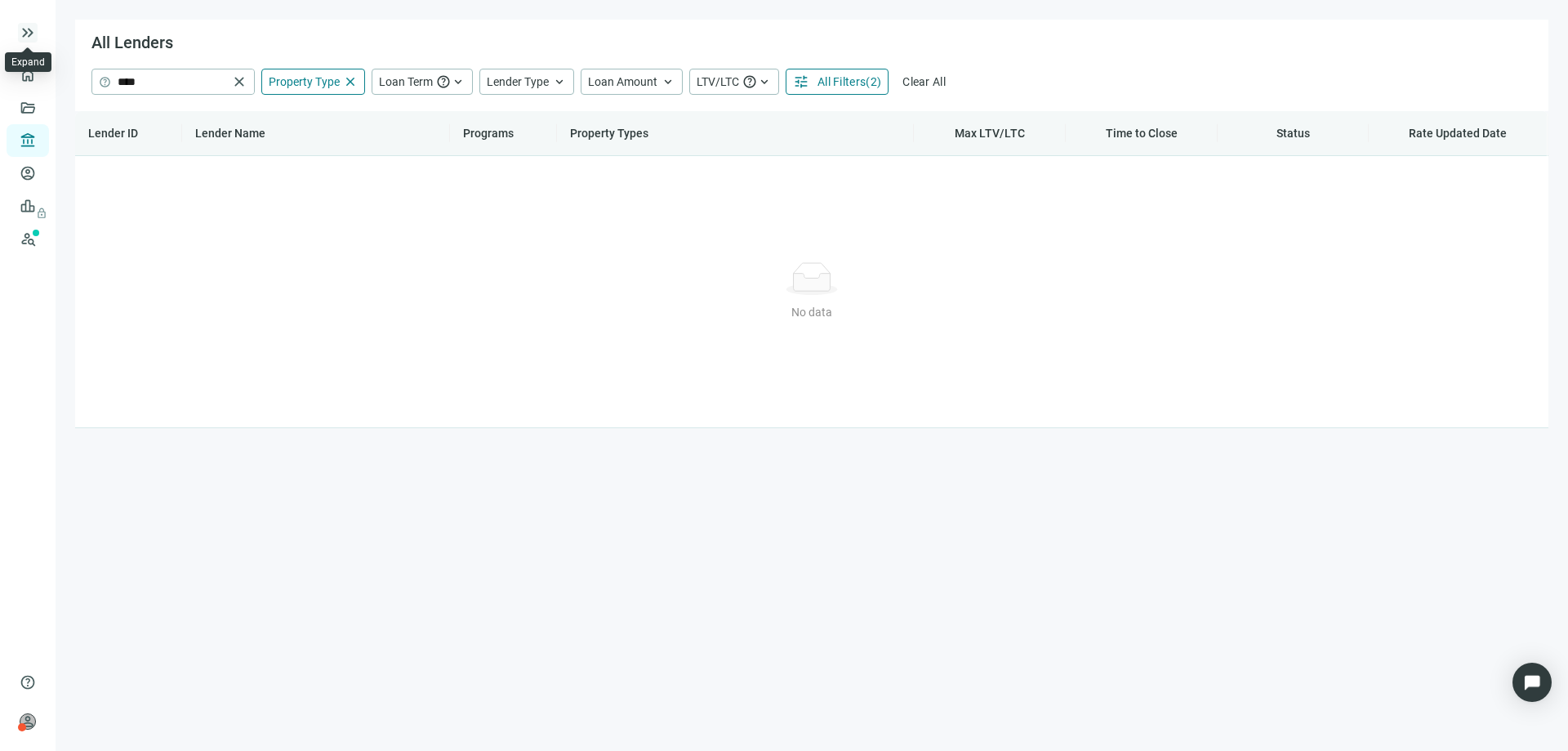
click at [34, 33] on span "keyboard_double_arrow_right" at bounding box center [27, 32] width 19 height 19
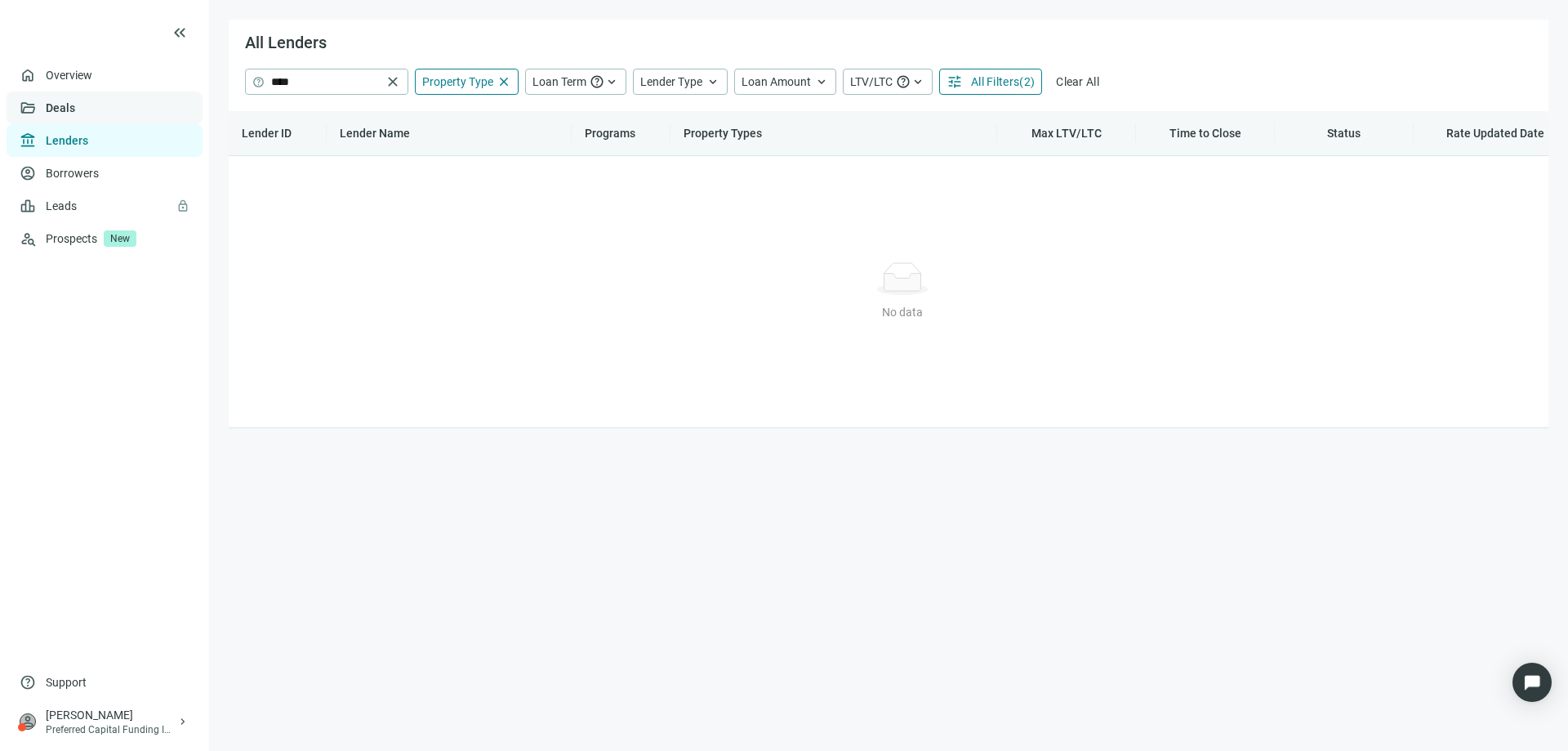
click at [55, 101] on link "Deals" at bounding box center [60, 107] width 30 height 13
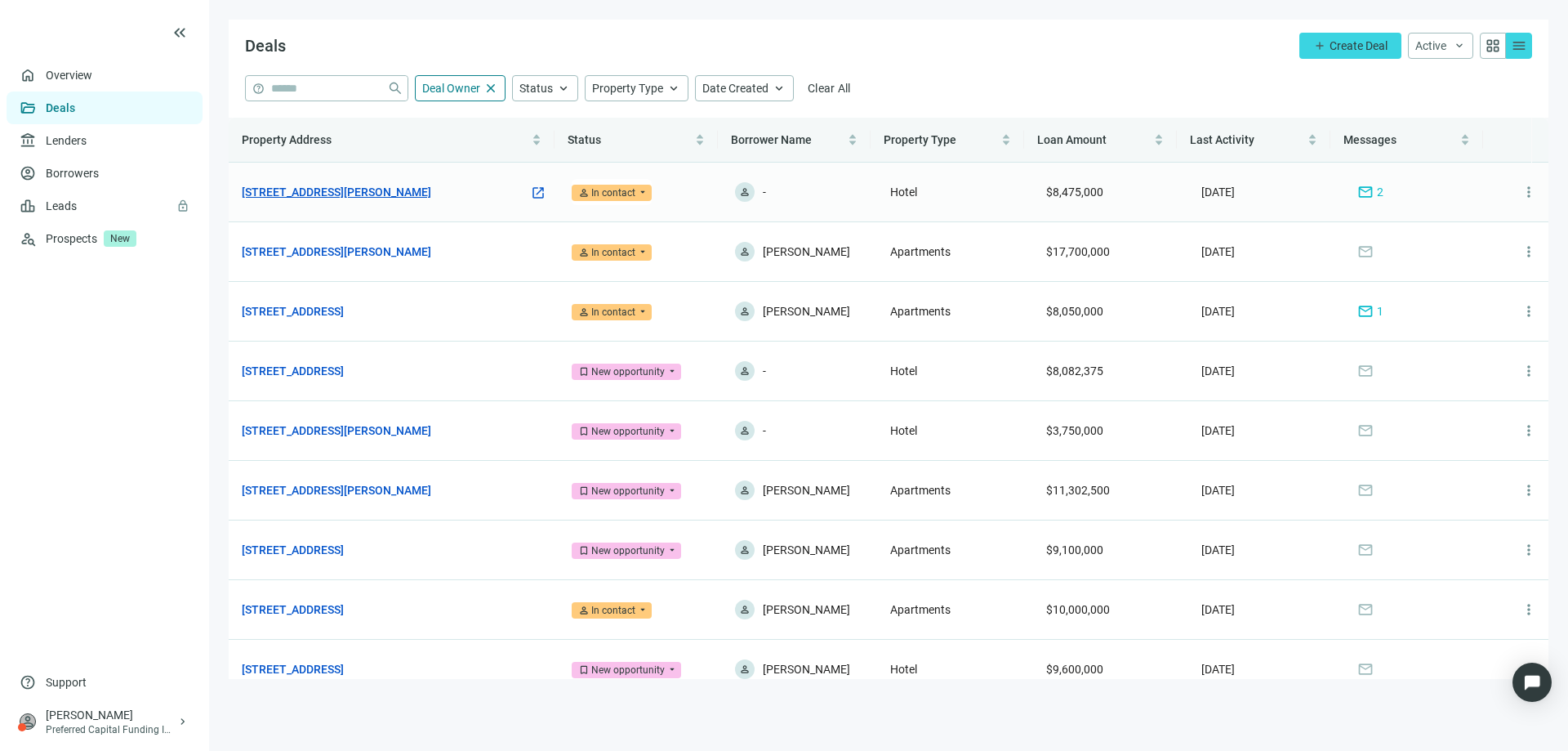
click at [393, 194] on link "561 Chaffee Point Blvd, Jacksonville, FL 32221" at bounding box center [336, 192] width 190 height 18
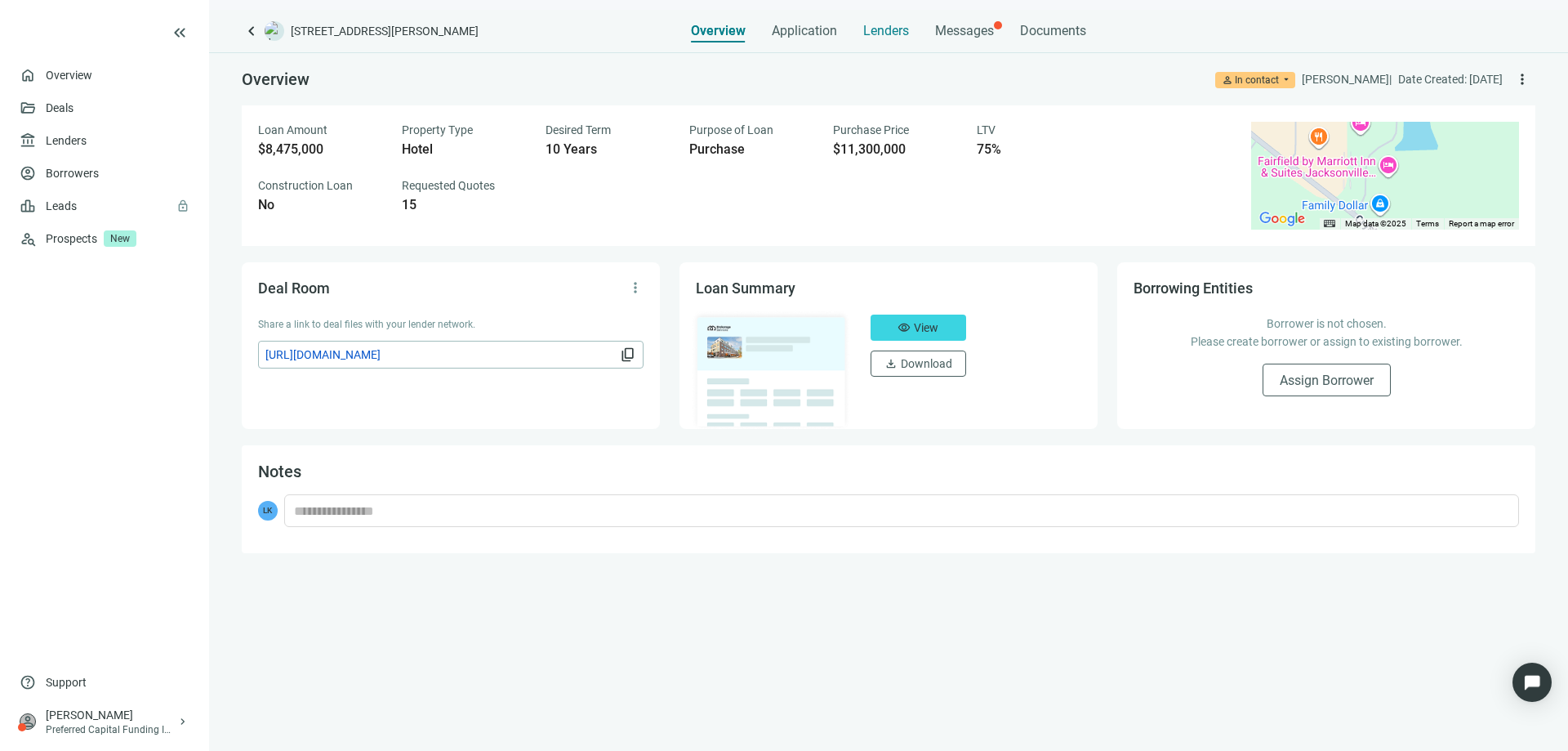
click at [877, 33] on span "Lenders" at bounding box center [885, 31] width 45 height 17
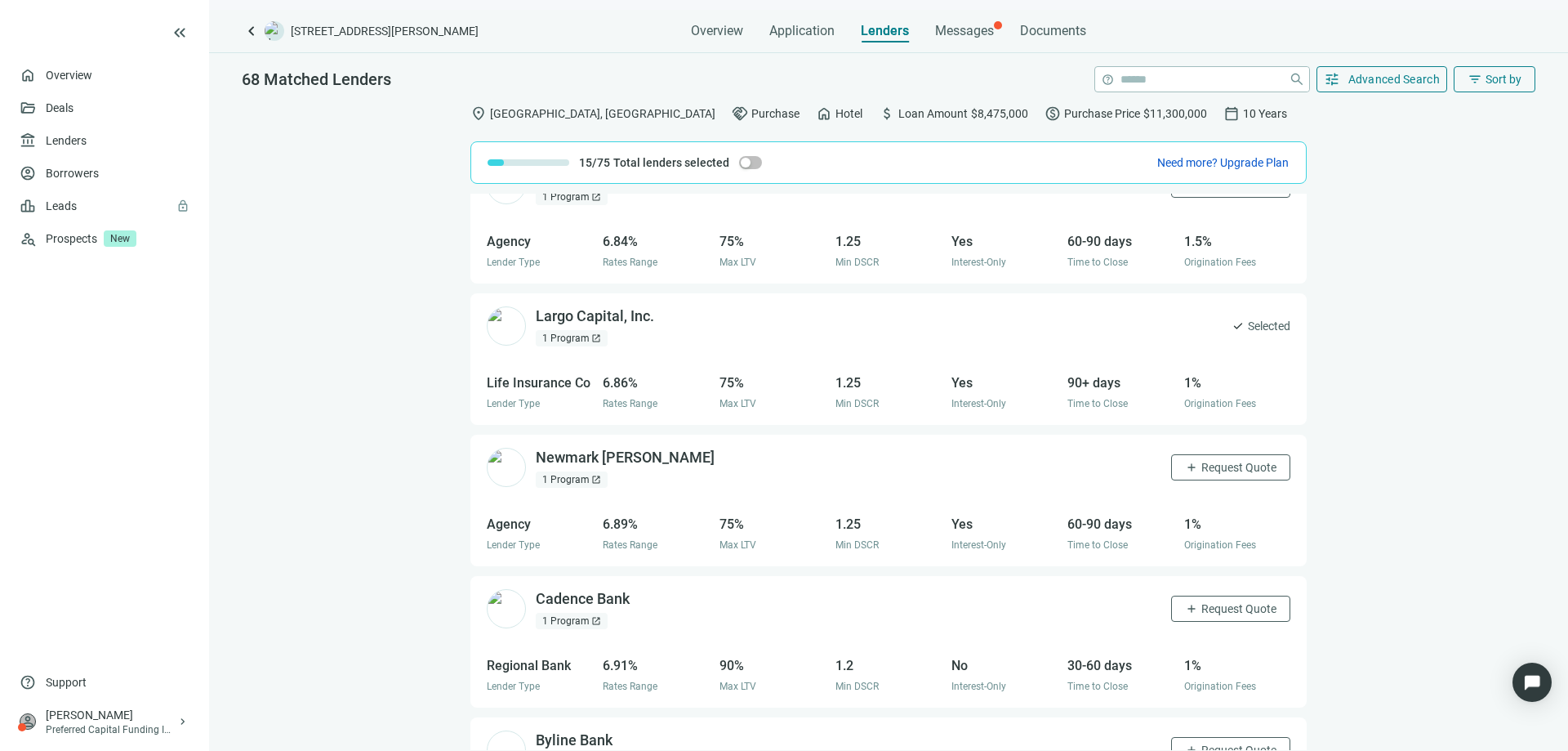
scroll to position [3894, 0]
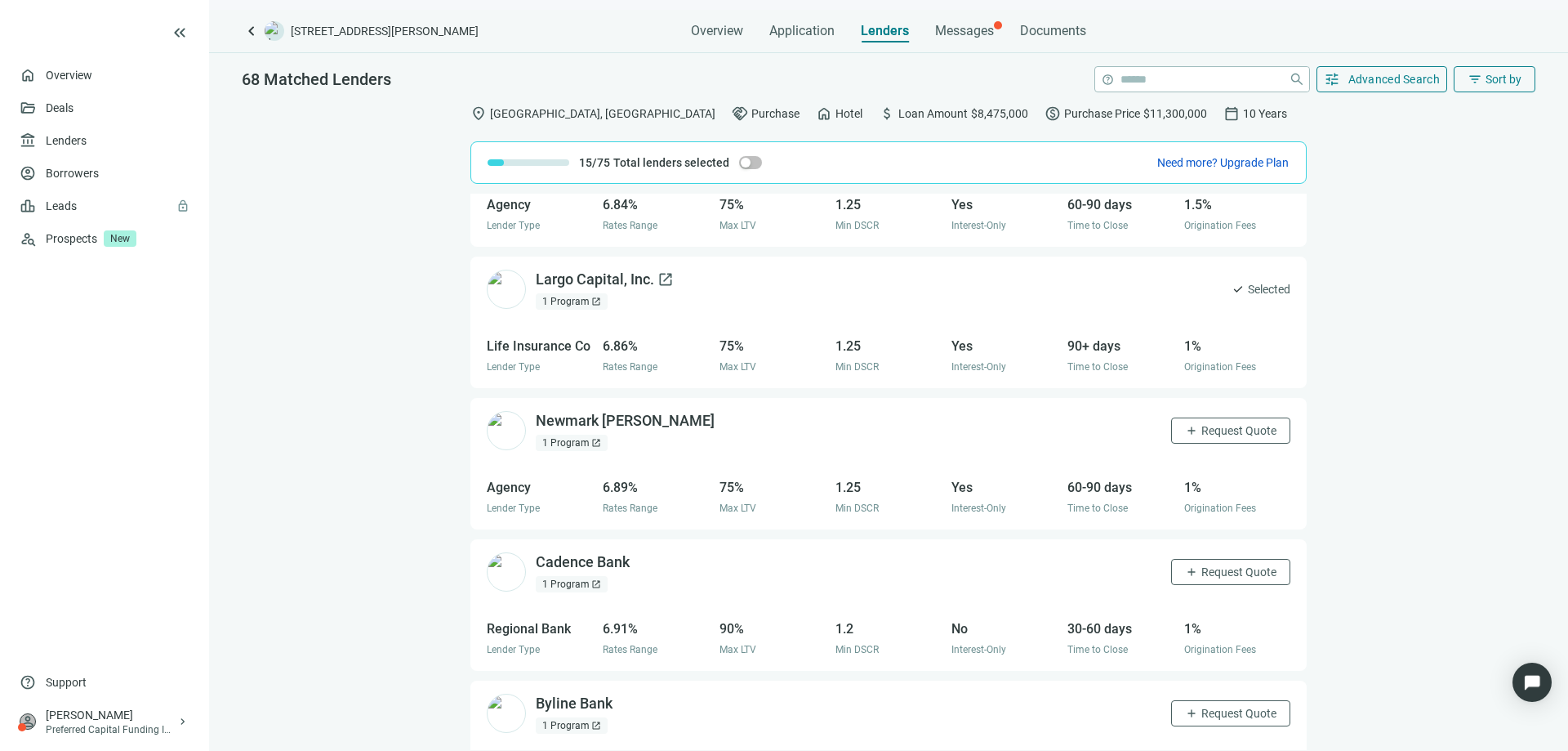
click at [591, 283] on div "Largo Capital, Inc. open_in_new" at bounding box center [604, 280] width 138 height 20
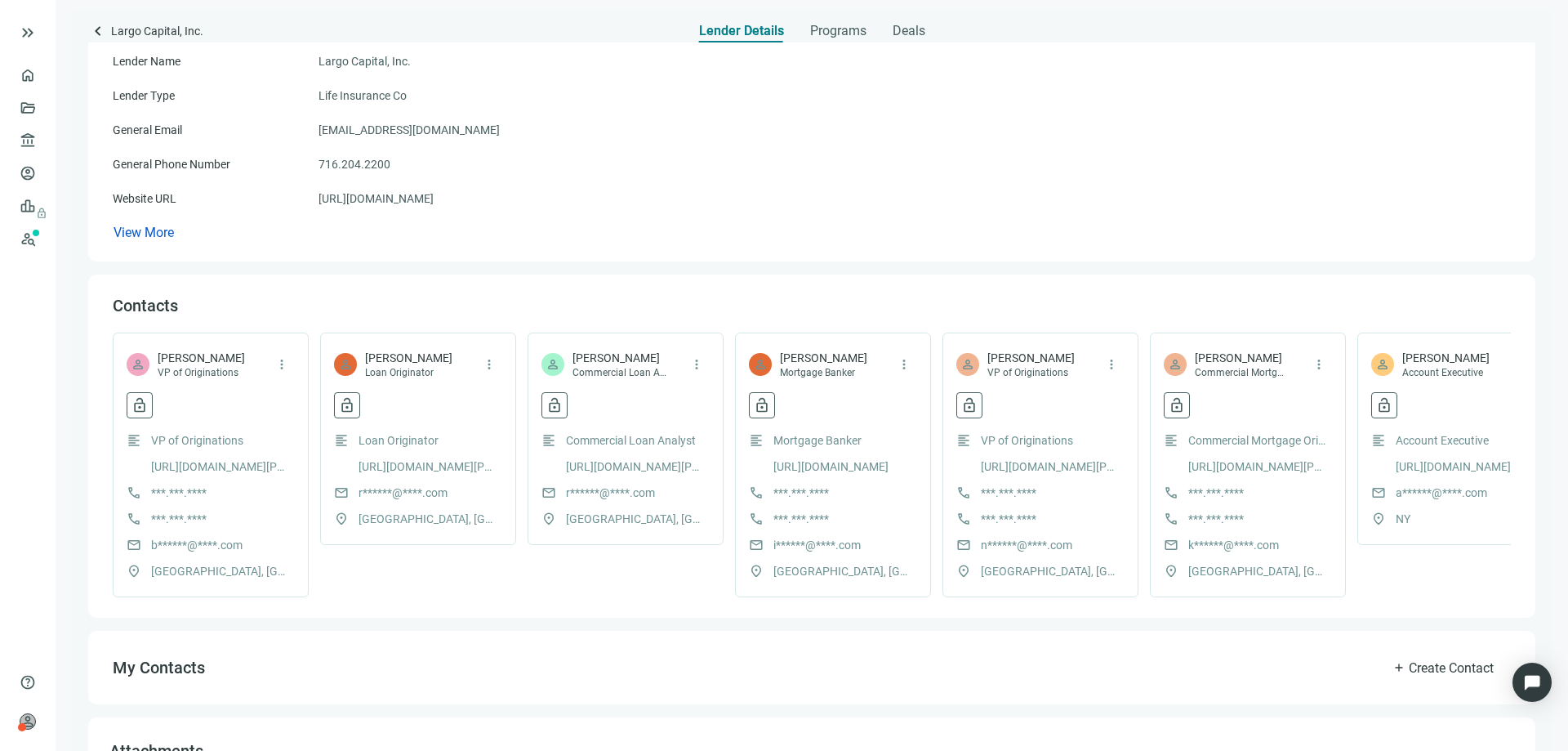
scroll to position [81, 0]
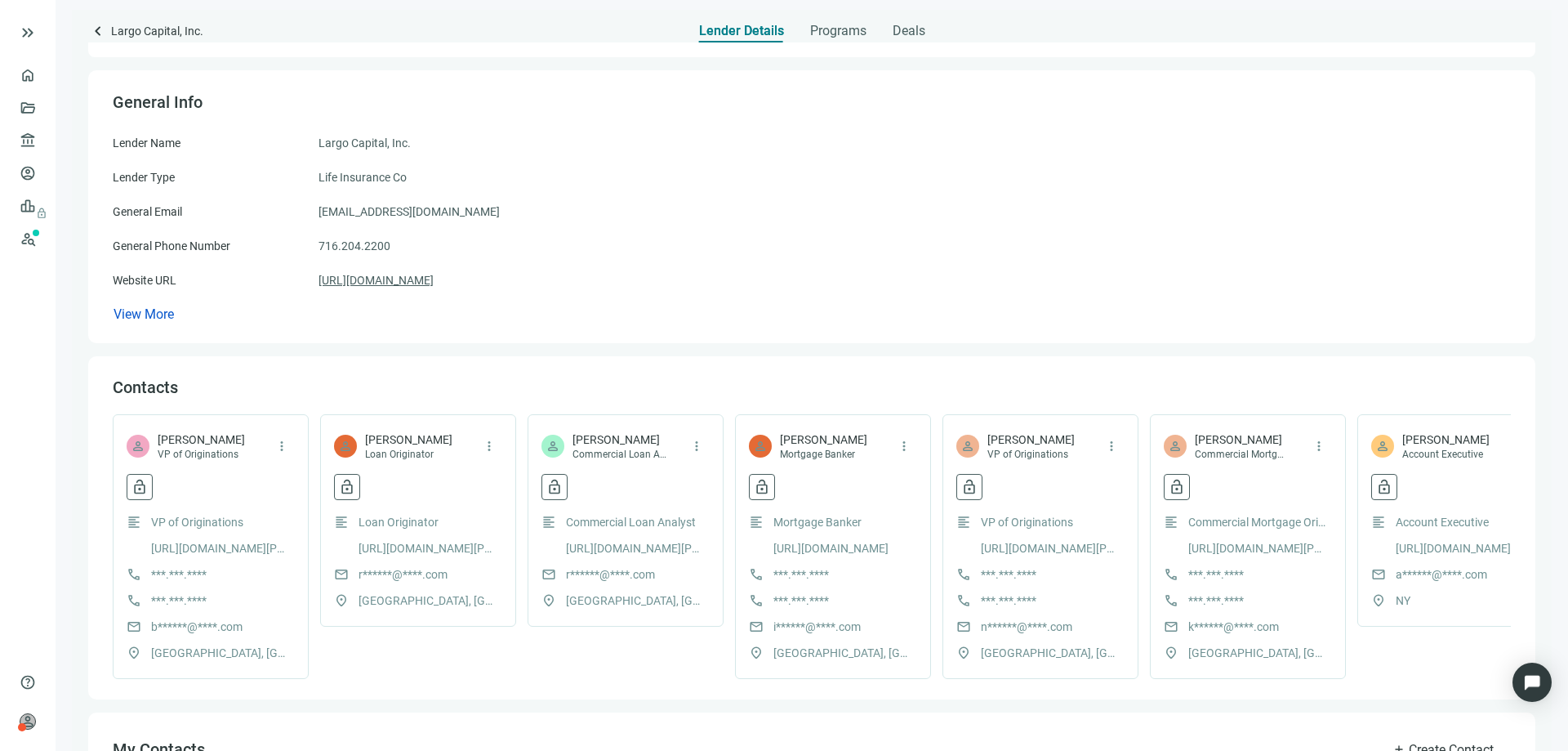
click at [390, 281] on link "https://largocapital.com" at bounding box center [376, 280] width 115 height 18
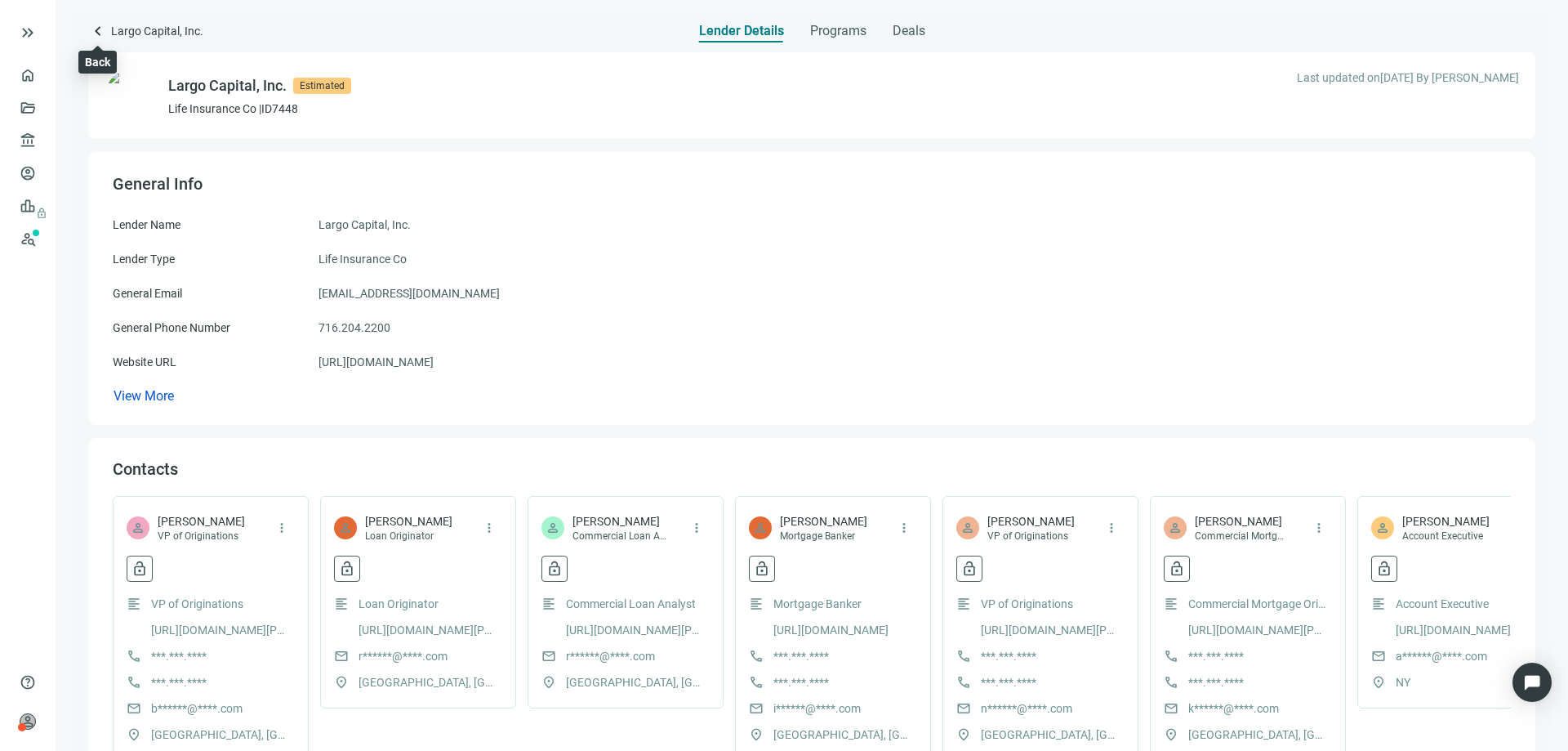
click at [95, 34] on span "keyboard_arrow_left" at bounding box center [97, 31] width 19 height 19
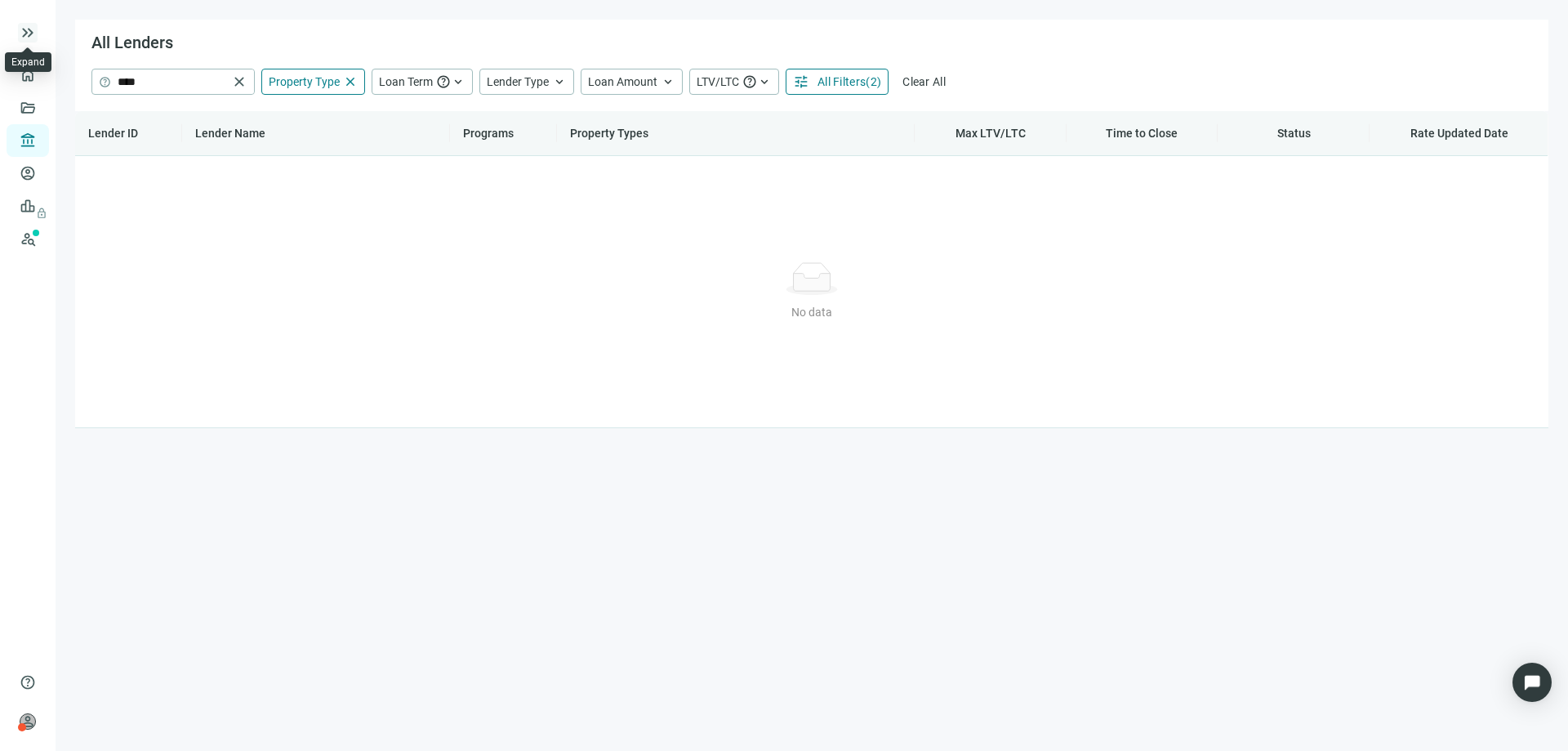
click at [28, 36] on span "keyboard_double_arrow_right" at bounding box center [27, 32] width 19 height 19
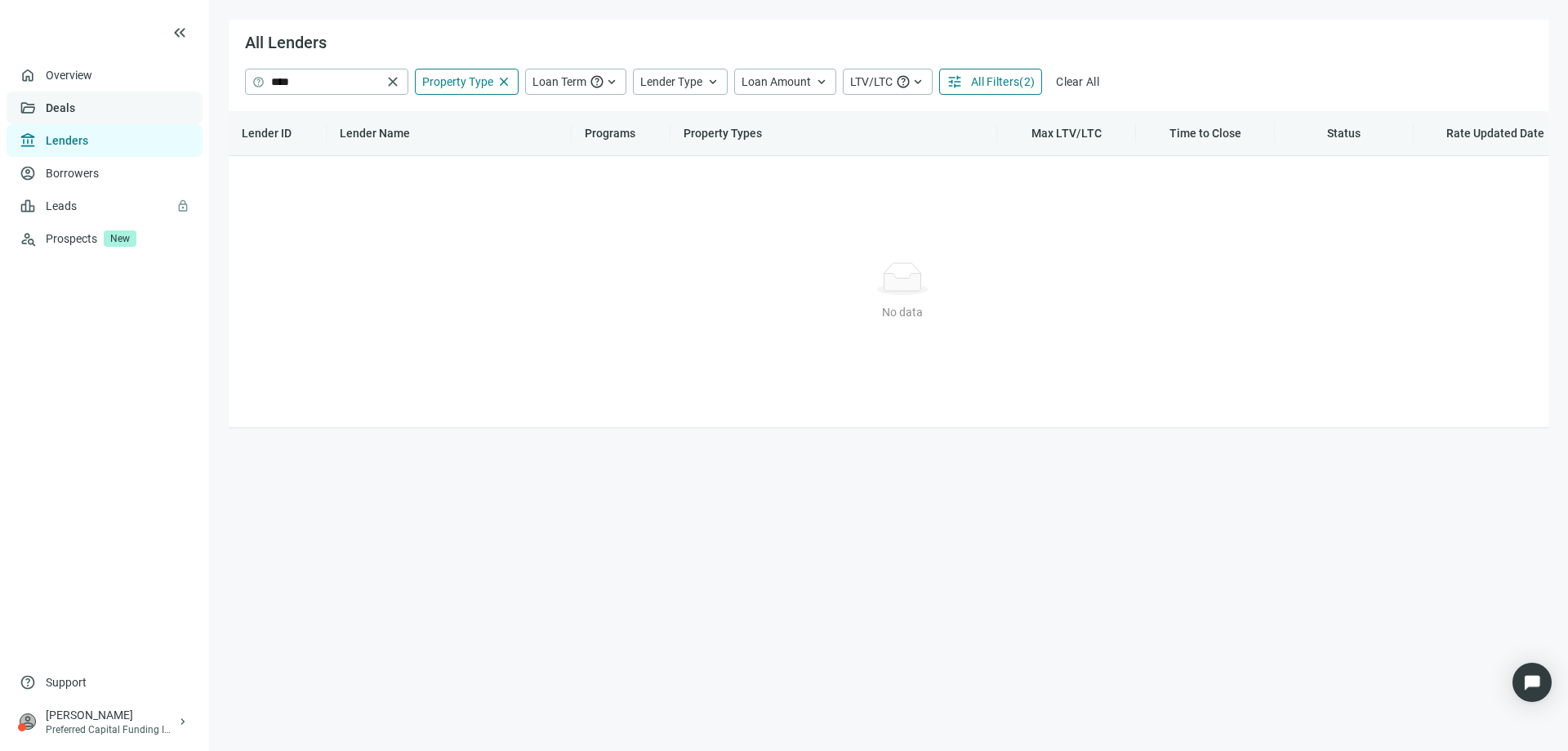
click at [57, 112] on link "Deals" at bounding box center [60, 107] width 30 height 13
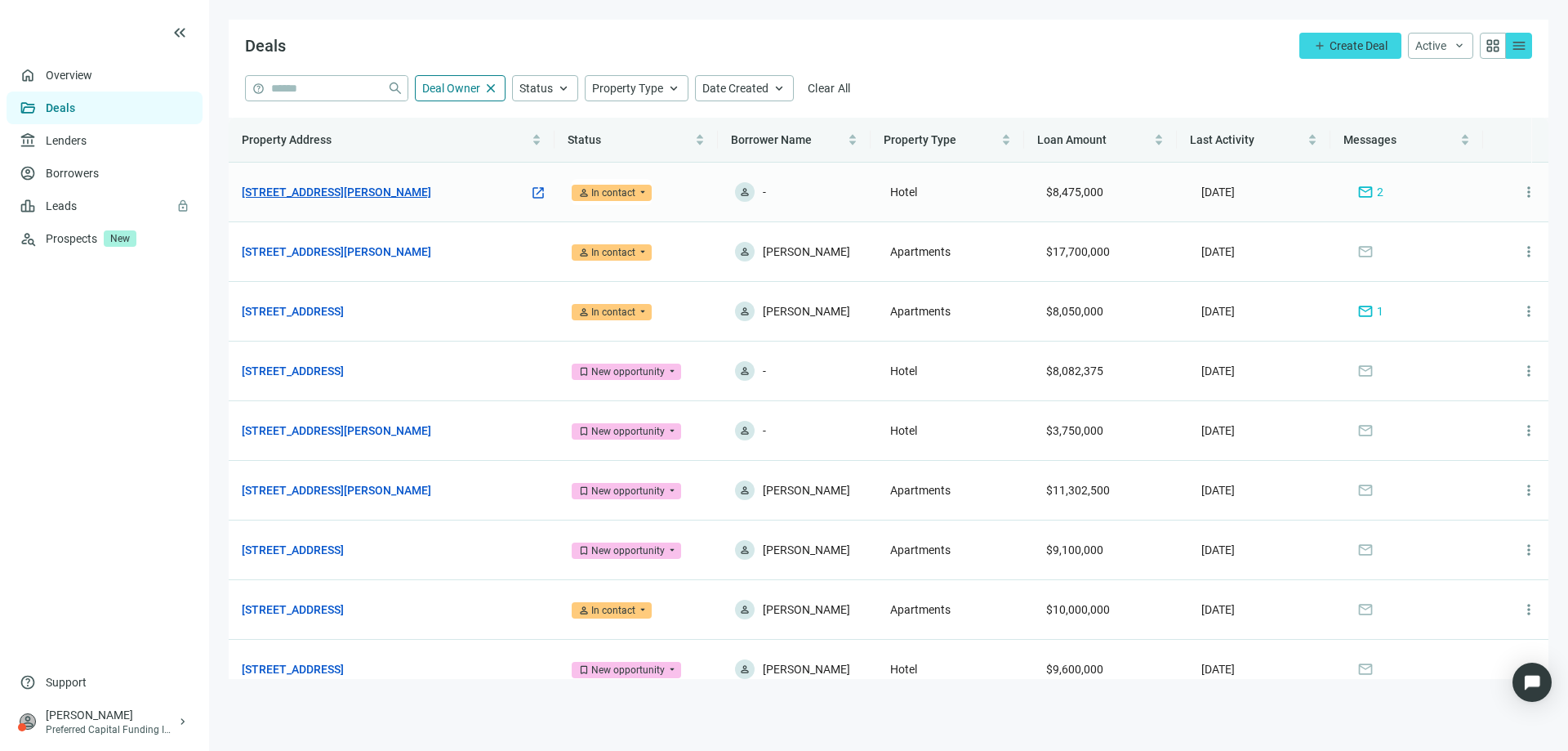
click at [377, 193] on link "561 Chaffee Point Blvd, Jacksonville, FL 32221" at bounding box center [336, 192] width 190 height 18
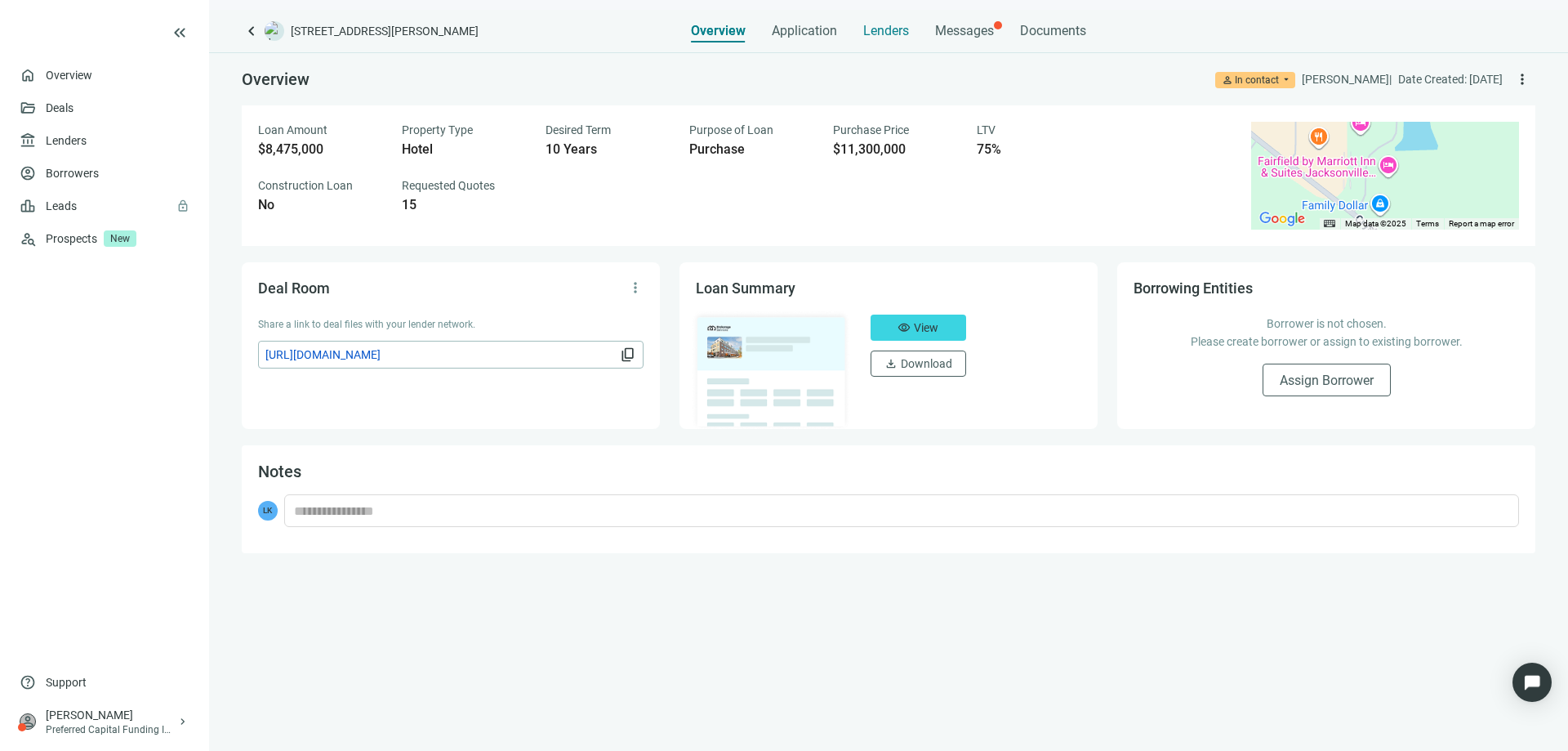
click at [884, 27] on span "Lenders" at bounding box center [885, 31] width 45 height 17
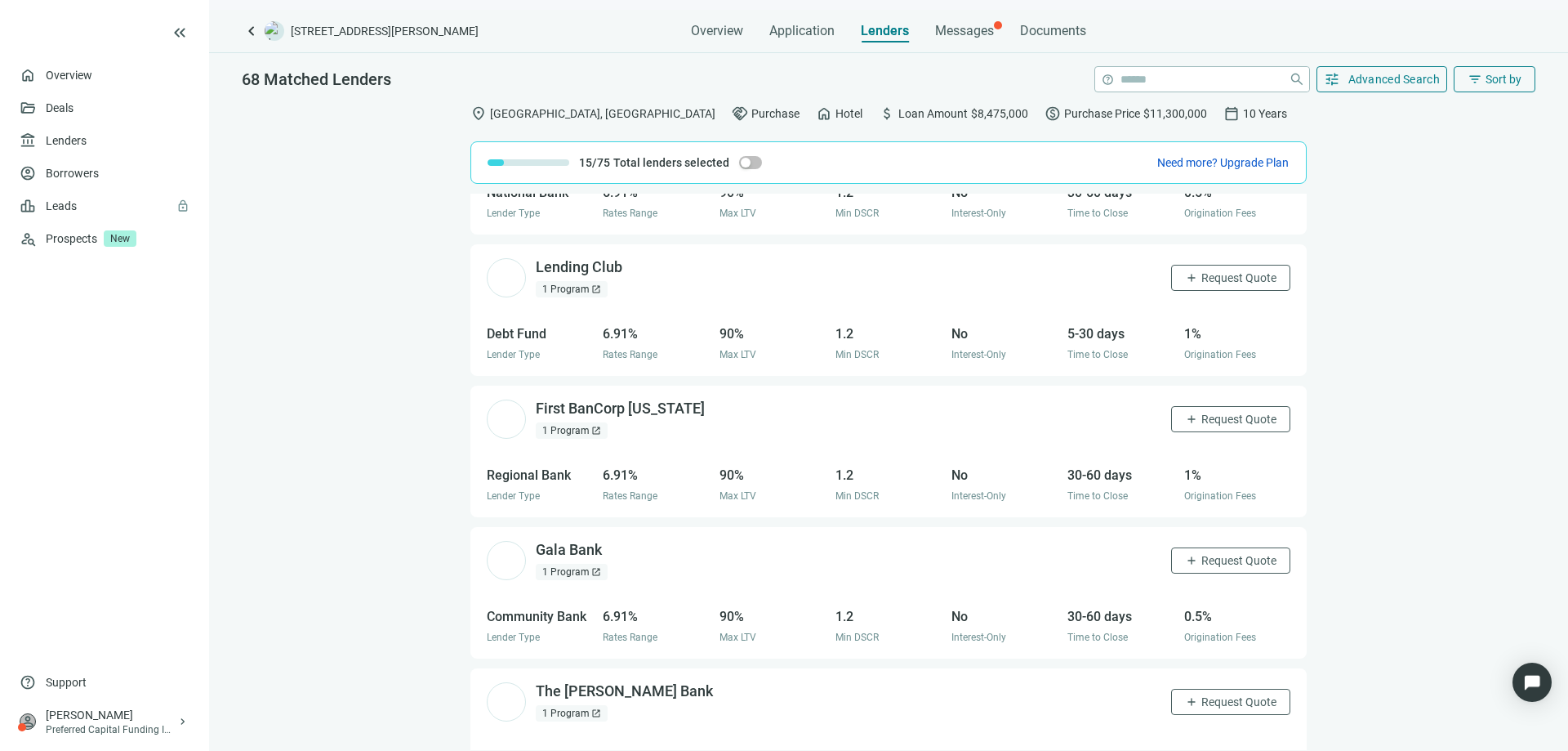
scroll to position [6592, 0]
click at [615, 408] on div "First BanCorp Puerto Rico open_in_new" at bounding box center [630, 407] width 189 height 20
